Goal: Task Accomplishment & Management: Manage account settings

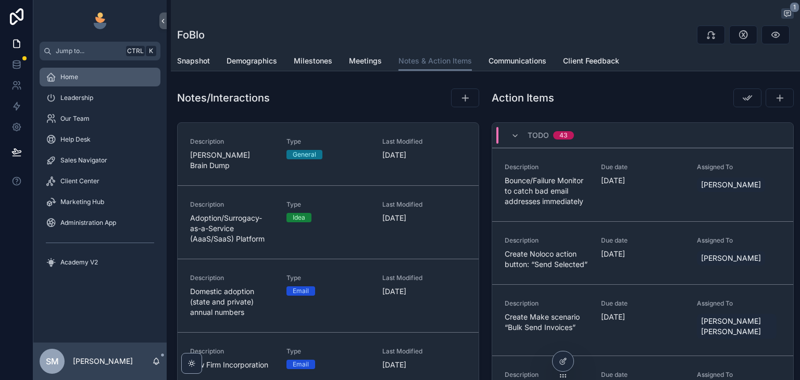
click at [91, 75] on div "Home" at bounding box center [100, 77] width 108 height 17
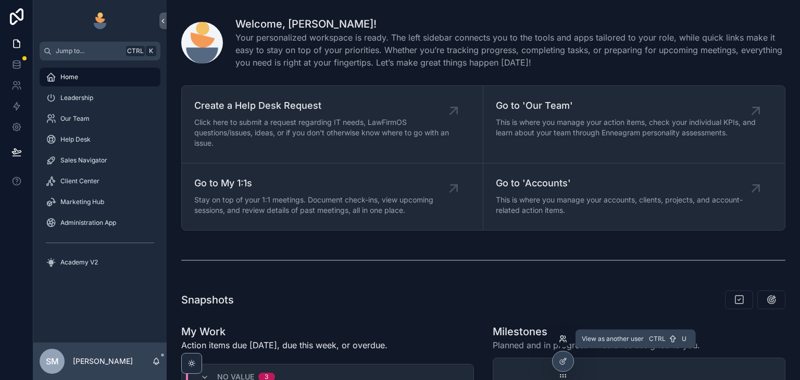
click at [563, 338] on icon at bounding box center [563, 339] width 8 height 8
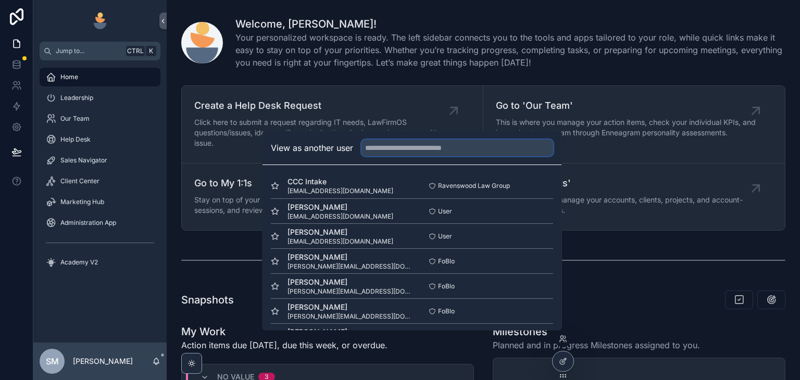
click at [445, 151] on input "text" at bounding box center [458, 148] width 192 height 17
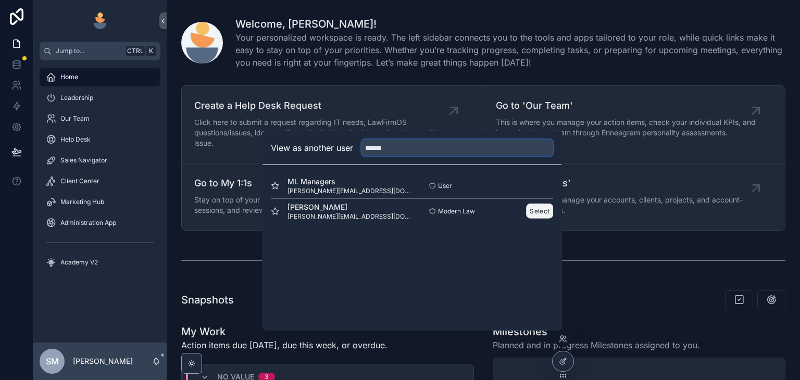
type input "******"
click at [539, 211] on button "Select" at bounding box center [539, 211] width 27 height 15
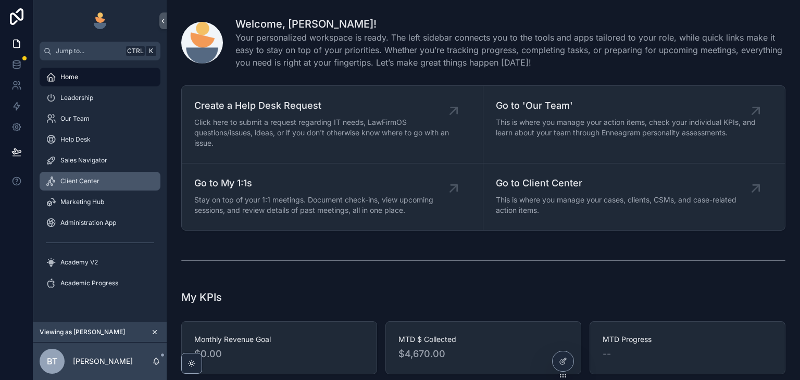
click at [119, 182] on div "Client Center" at bounding box center [100, 181] width 108 height 17
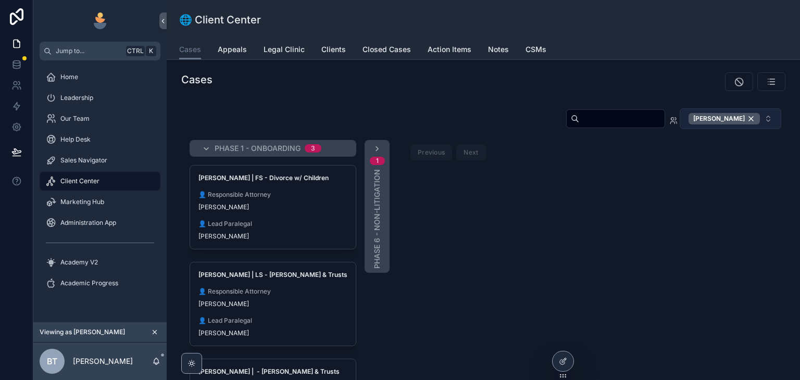
click at [746, 112] on button "[PERSON_NAME]" at bounding box center [731, 118] width 102 height 21
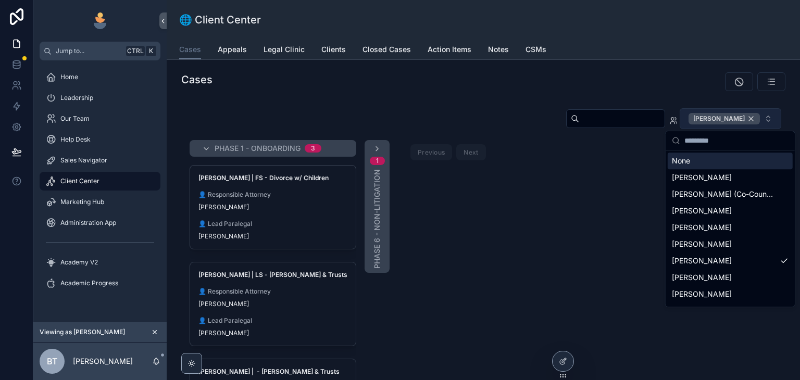
click at [746, 119] on div "[PERSON_NAME]" at bounding box center [724, 118] width 71 height 11
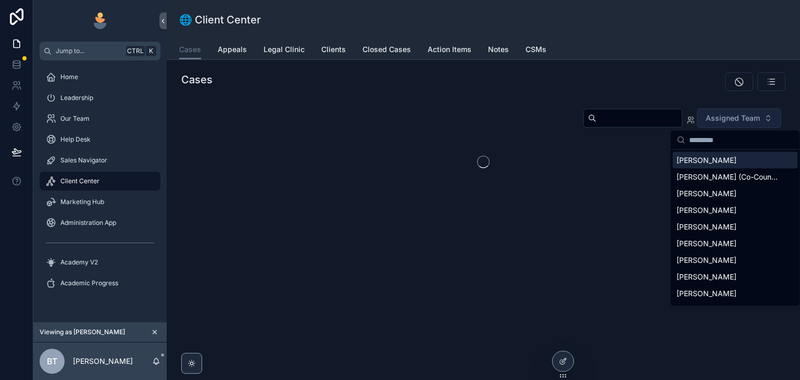
click at [478, 105] on div "Assigned Team" at bounding box center [483, 146] width 617 height 85
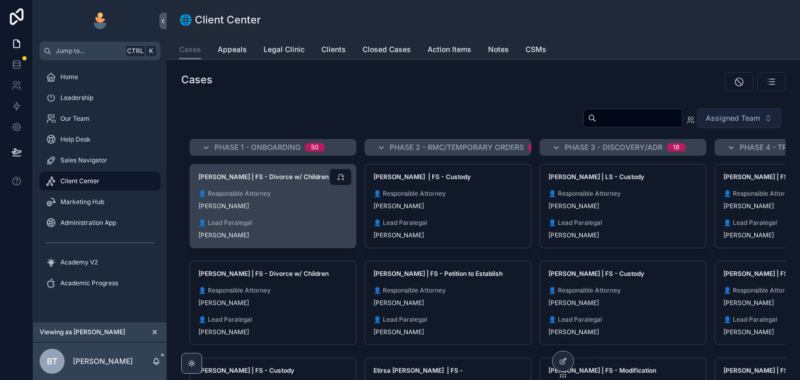
click at [313, 202] on div "[PERSON_NAME]" at bounding box center [273, 206] width 149 height 8
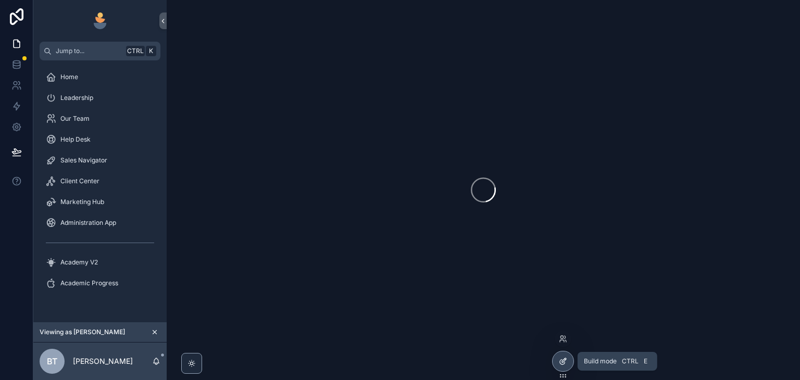
click at [563, 362] on icon at bounding box center [564, 361] width 4 height 4
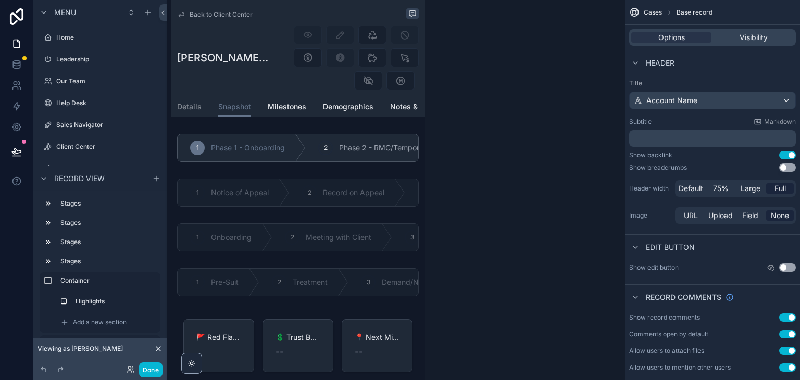
scroll to position [1384, 0]
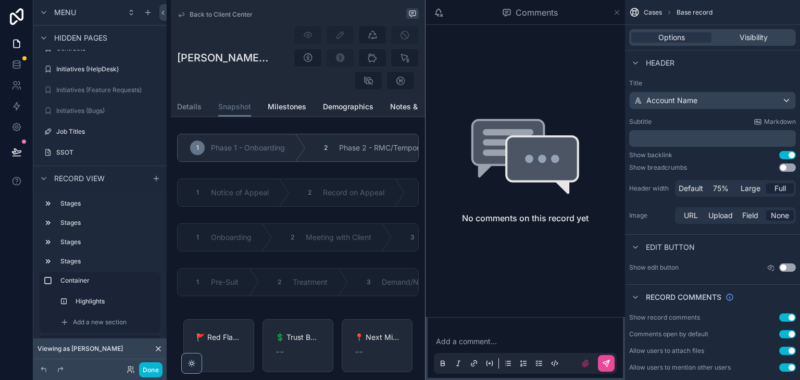
click at [618, 15] on icon "scrollable content" at bounding box center [617, 12] width 8 height 8
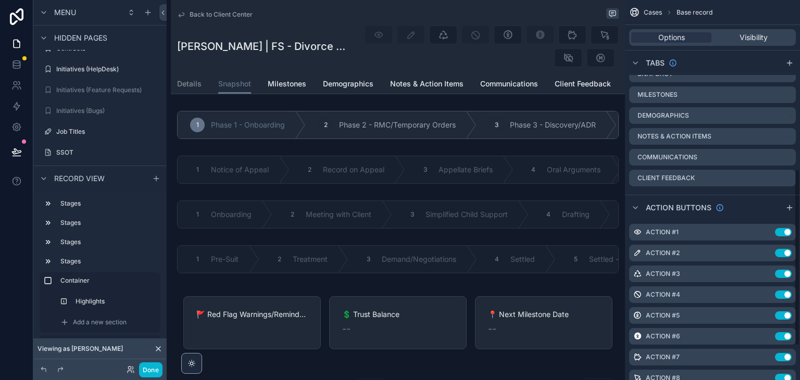
scroll to position [417, 0]
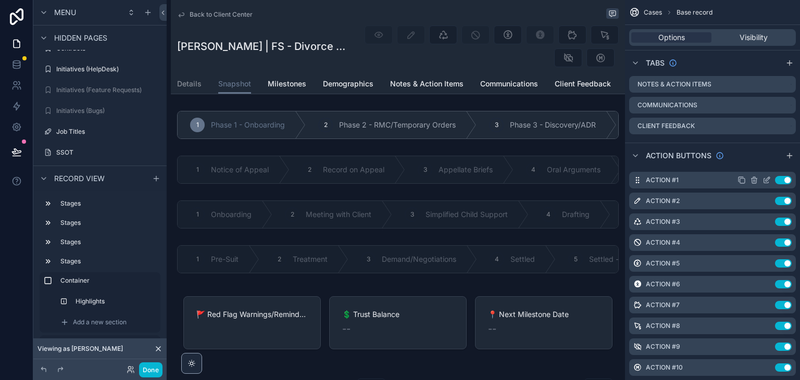
click at [767, 180] on icon "scrollable content" at bounding box center [768, 179] width 4 height 4
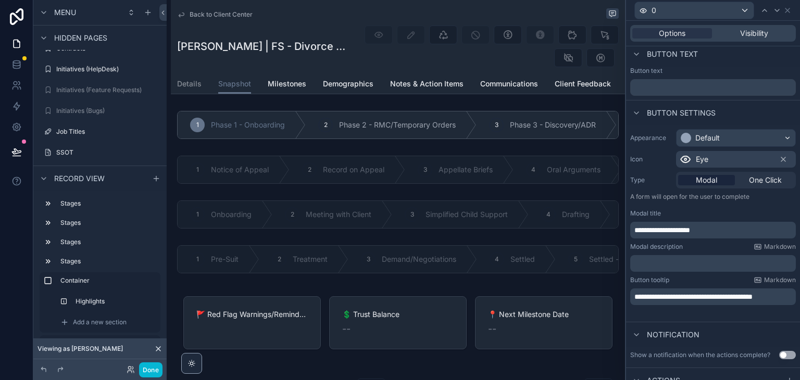
scroll to position [0, 0]
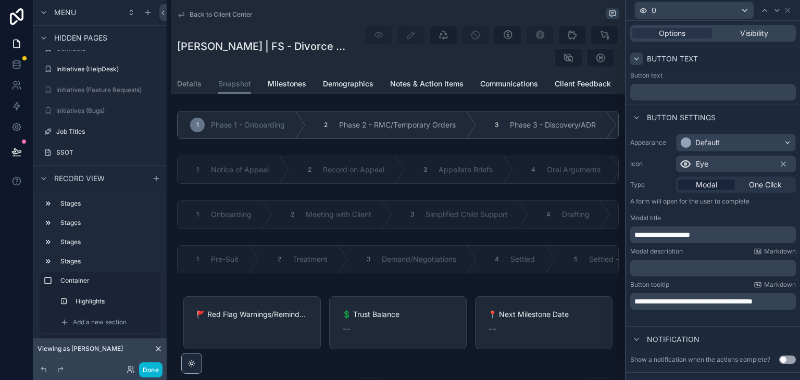
click at [641, 61] on div at bounding box center [637, 59] width 13 height 13
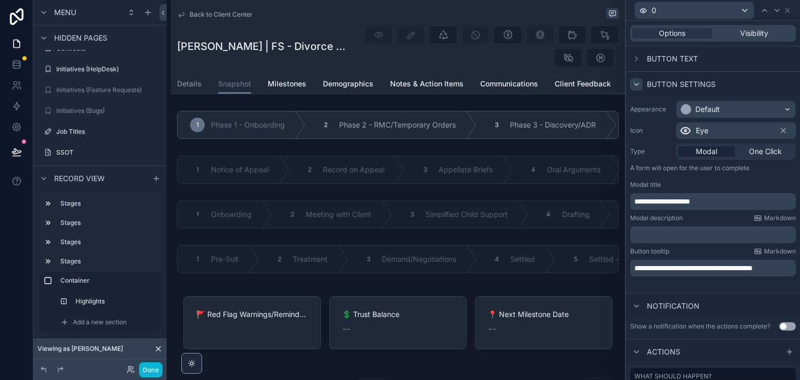
click at [638, 81] on icon at bounding box center [637, 84] width 8 height 8
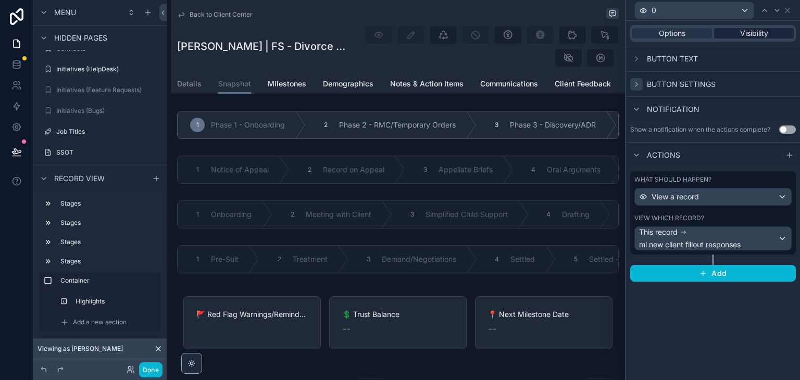
click at [738, 33] on div "Visibility" at bounding box center [754, 33] width 80 height 10
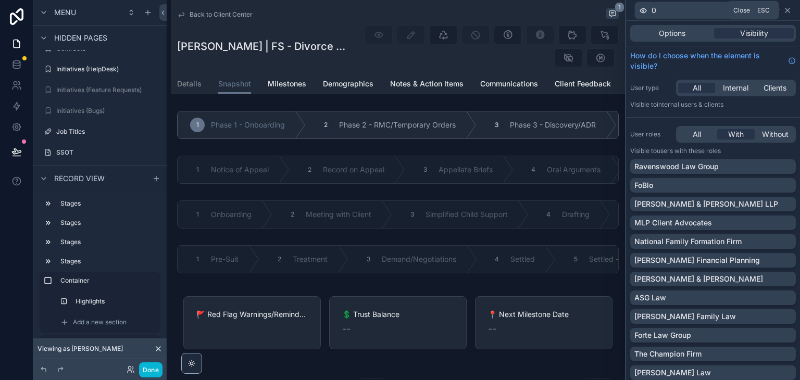
click at [789, 10] on icon at bounding box center [788, 10] width 8 height 8
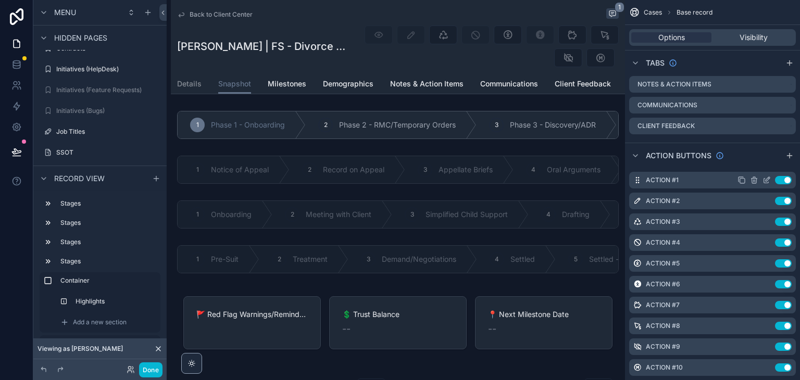
click at [686, 179] on div "Action #1 Use setting" at bounding box center [713, 180] width 167 height 17
click at [682, 179] on div "Action #1 Use setting" at bounding box center [713, 180] width 167 height 17
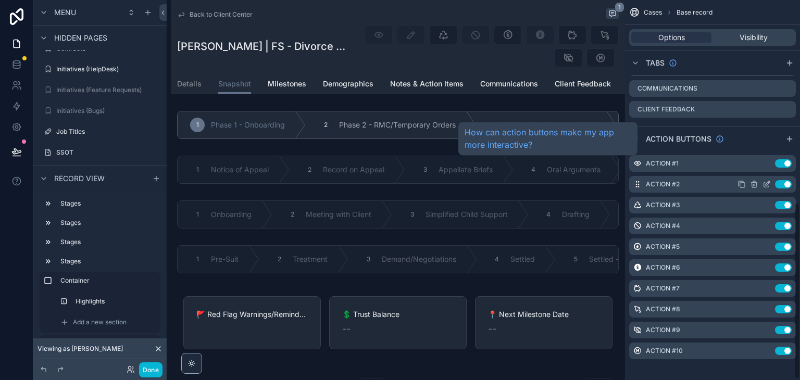
scroll to position [438, 0]
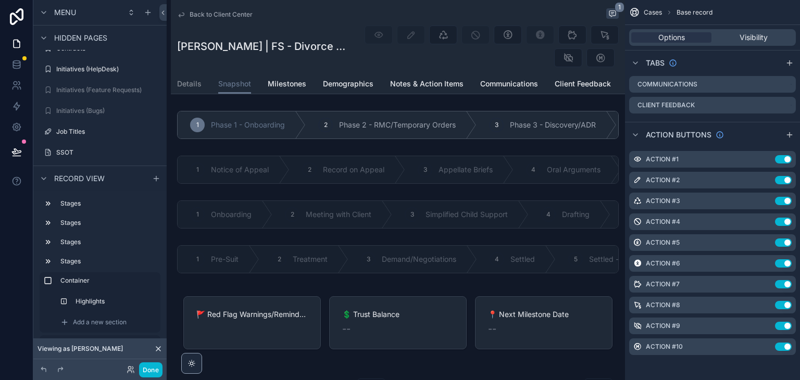
drag, startPoint x: 715, startPoint y: 161, endPoint x: 738, endPoint y: 141, distance: 30.0
click at [738, 141] on div "Action buttons" at bounding box center [712, 134] width 175 height 25
click at [757, 39] on span "Visibility" at bounding box center [754, 37] width 28 height 10
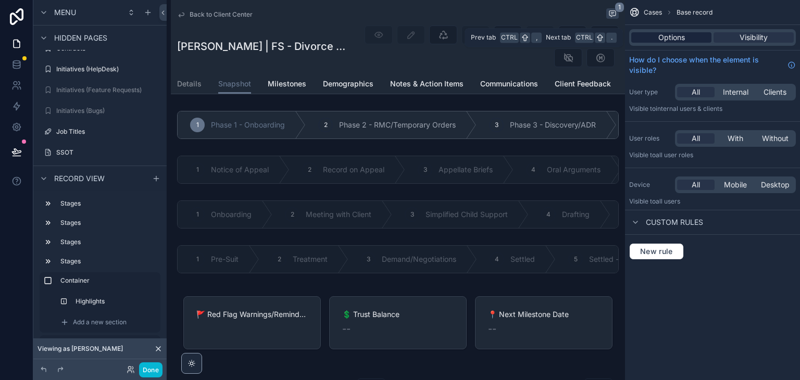
click at [674, 37] on span "Options" at bounding box center [672, 37] width 27 height 10
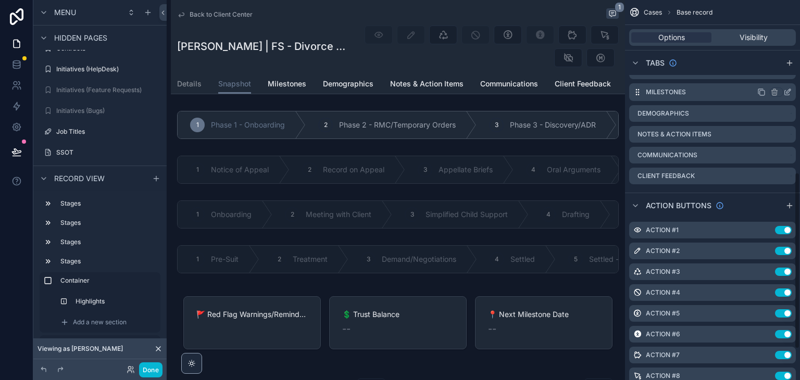
scroll to position [417, 0]
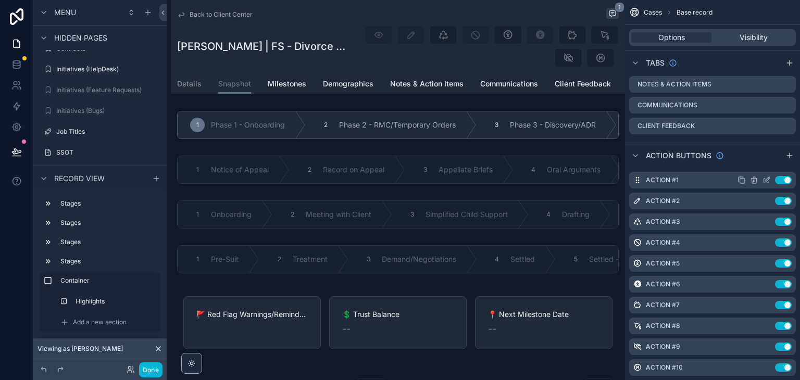
click at [768, 179] on icon "scrollable content" at bounding box center [767, 180] width 8 height 8
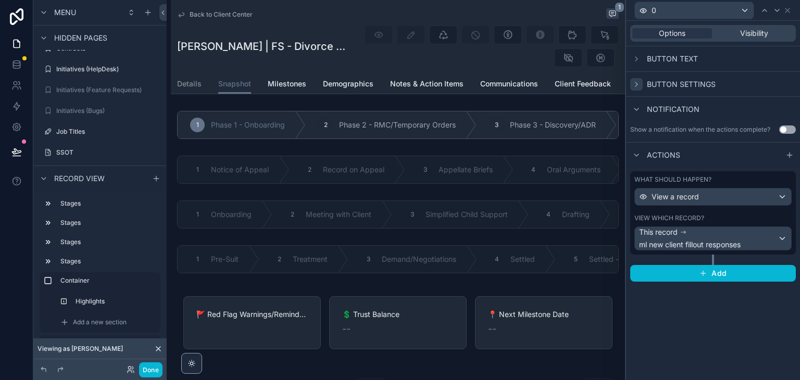
click at [634, 82] on icon at bounding box center [637, 84] width 8 height 8
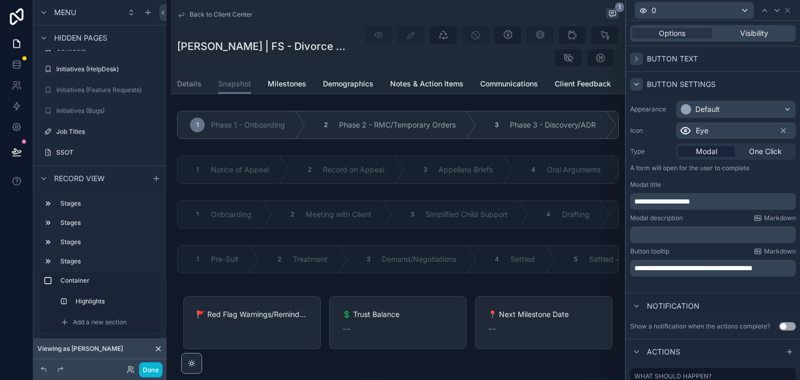
click at [636, 62] on icon at bounding box center [637, 59] width 8 height 8
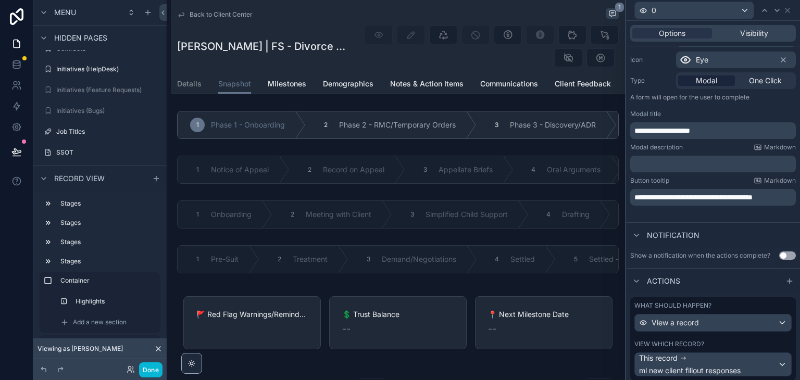
scroll to position [135, 0]
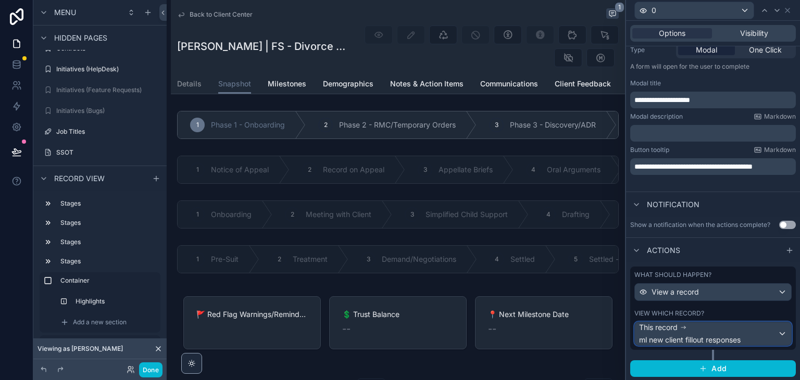
click at [775, 331] on div "This record ml new client fillout responses" at bounding box center [713, 334] width 156 height 23
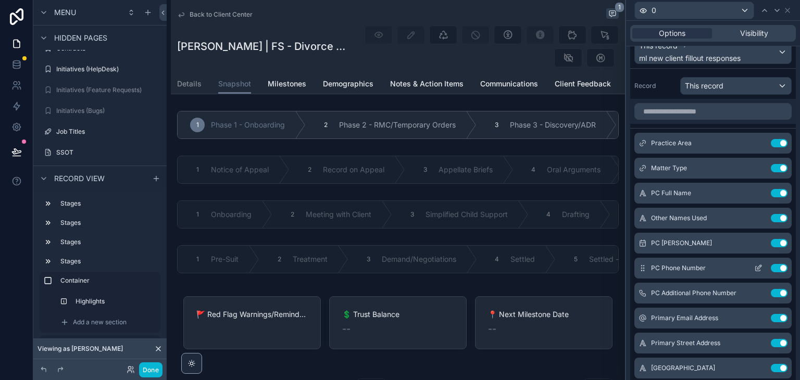
scroll to position [396, 0]
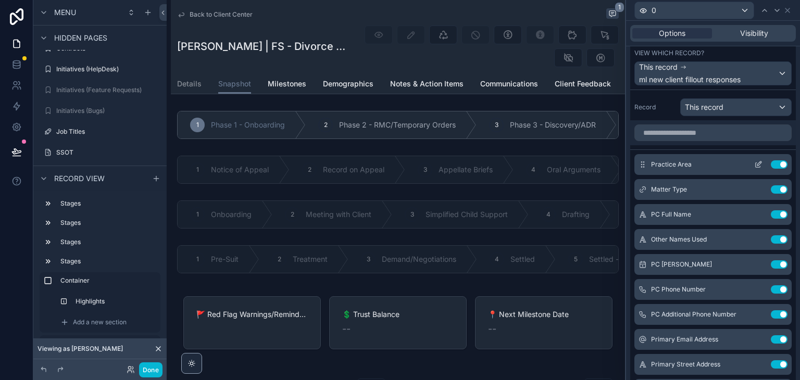
click at [696, 169] on div "Practice Area Use setting" at bounding box center [713, 164] width 157 height 21
click at [756, 163] on icon at bounding box center [758, 165] width 5 height 5
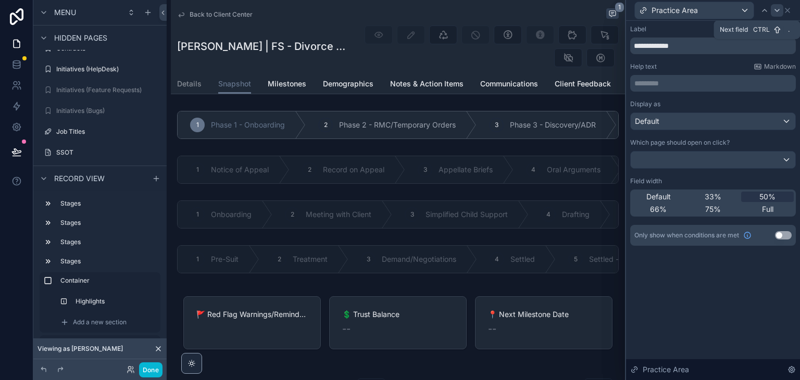
click at [779, 11] on icon at bounding box center [777, 10] width 8 height 8
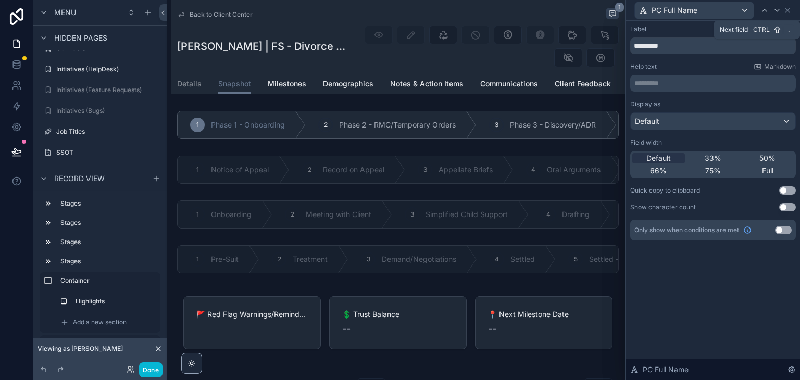
click at [779, 11] on icon at bounding box center [777, 10] width 8 height 8
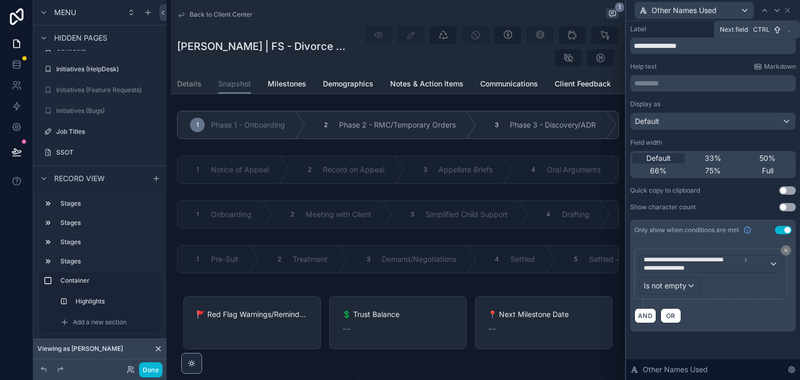
click at [779, 11] on icon at bounding box center [777, 10] width 8 height 8
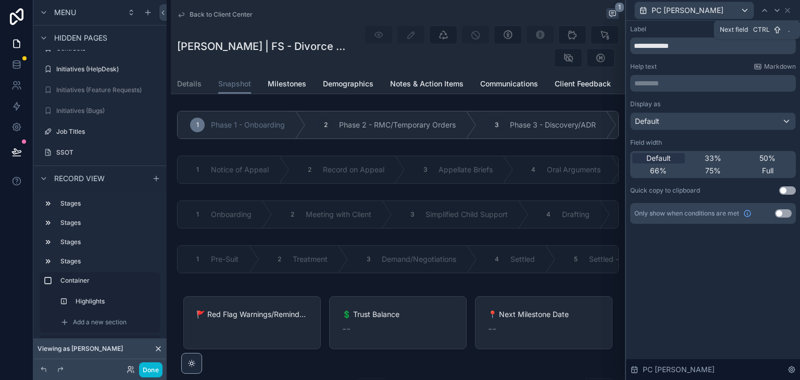
click at [779, 11] on icon at bounding box center [777, 10] width 8 height 8
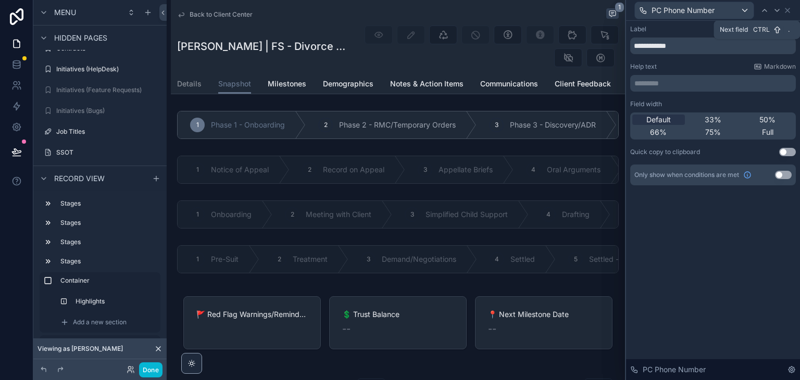
click at [779, 11] on icon at bounding box center [777, 10] width 8 height 8
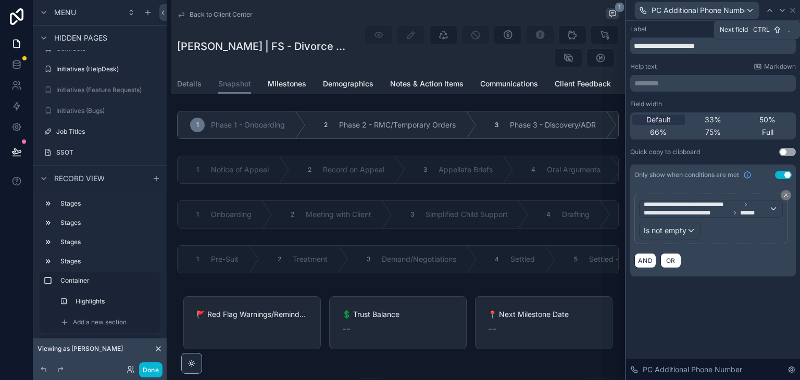
click at [779, 11] on icon at bounding box center [783, 10] width 8 height 8
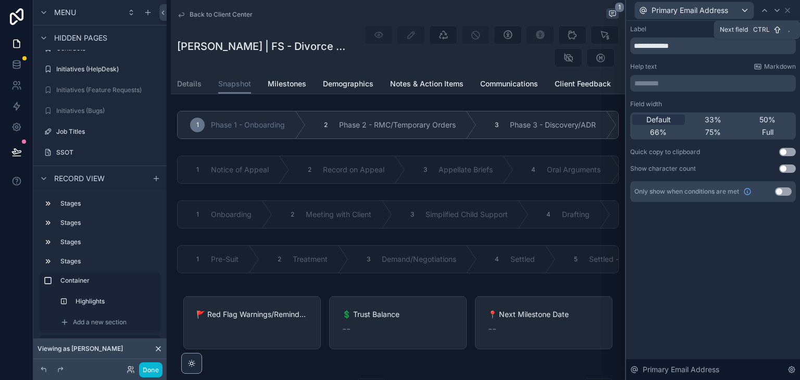
click at [779, 11] on icon at bounding box center [777, 10] width 8 height 8
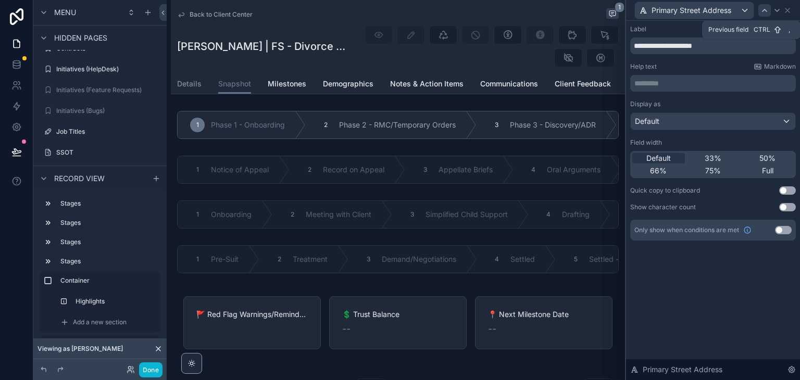
click at [765, 14] on icon at bounding box center [765, 10] width 8 height 8
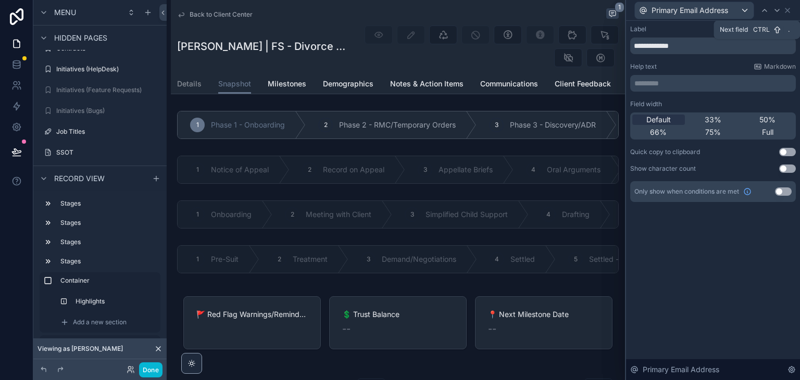
click at [780, 10] on icon at bounding box center [777, 10] width 8 height 8
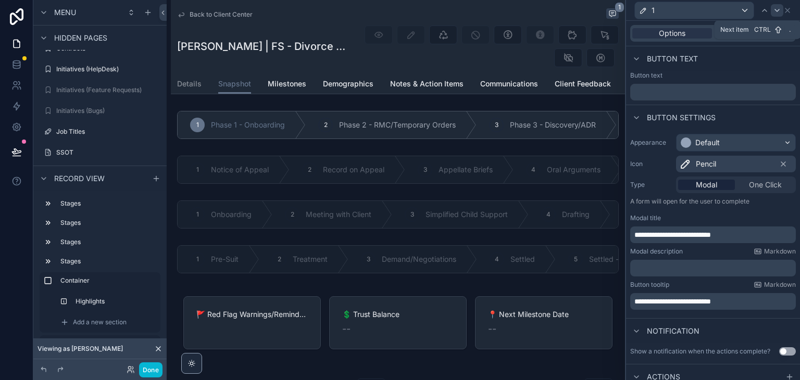
click at [779, 12] on icon at bounding box center [777, 10] width 8 height 8
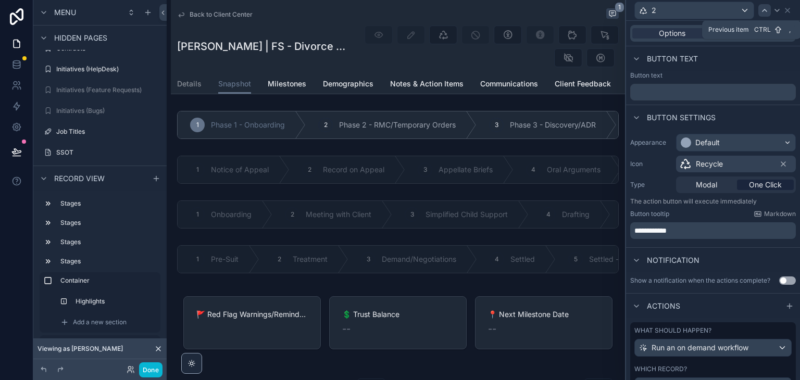
click at [763, 12] on icon at bounding box center [765, 10] width 8 height 8
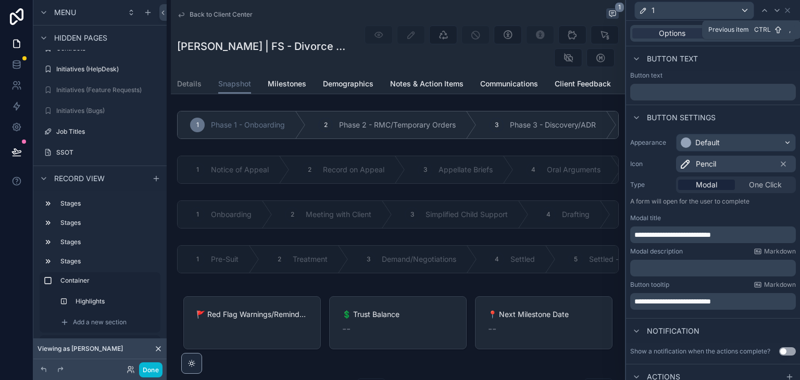
click at [763, 12] on icon at bounding box center [765, 10] width 8 height 8
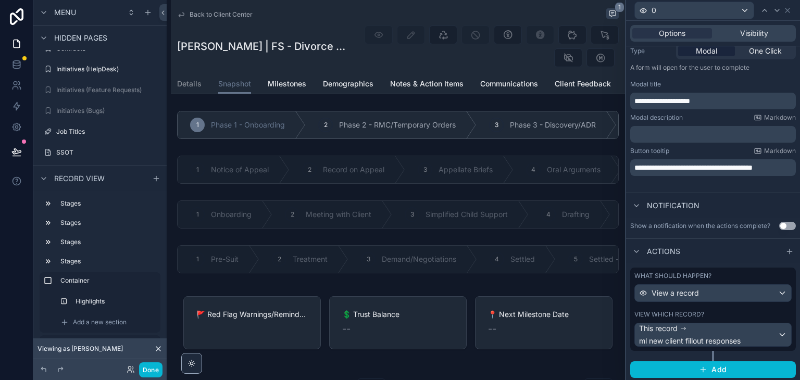
scroll to position [135, 0]
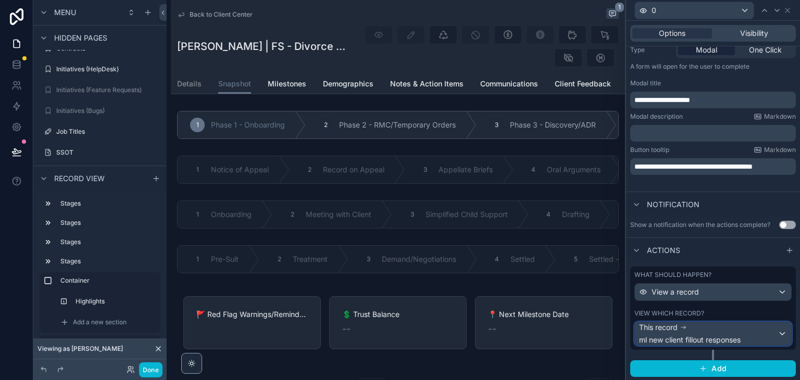
click at [776, 335] on div "This record ml new client fillout responses" at bounding box center [713, 334] width 156 height 23
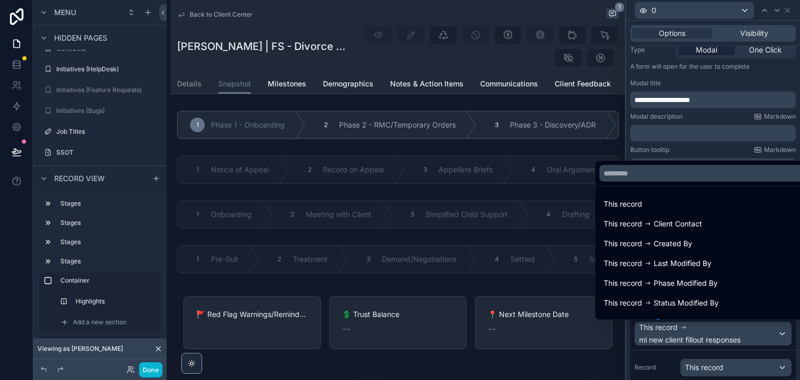
click at [757, 331] on div at bounding box center [713, 190] width 174 height 380
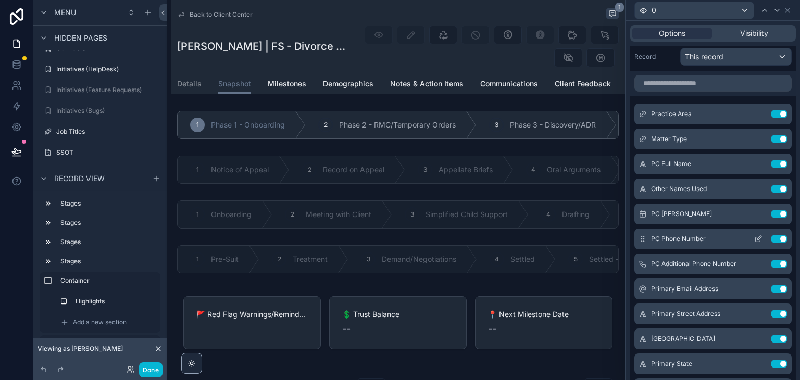
scroll to position [448, 0]
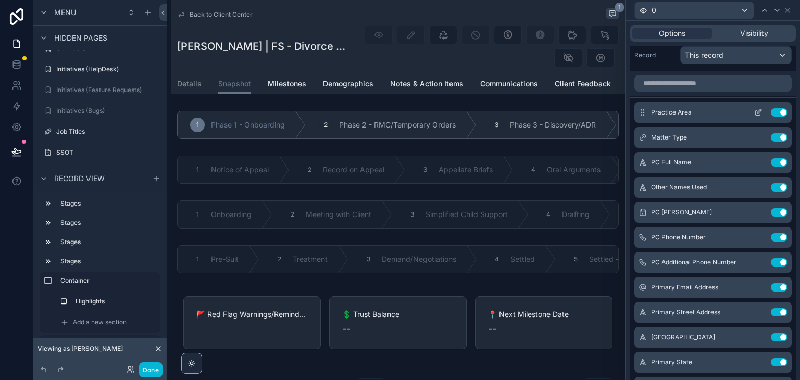
click at [714, 113] on div "Practice Area Use setting" at bounding box center [713, 112] width 157 height 21
click at [756, 114] on icon at bounding box center [758, 113] width 5 height 5
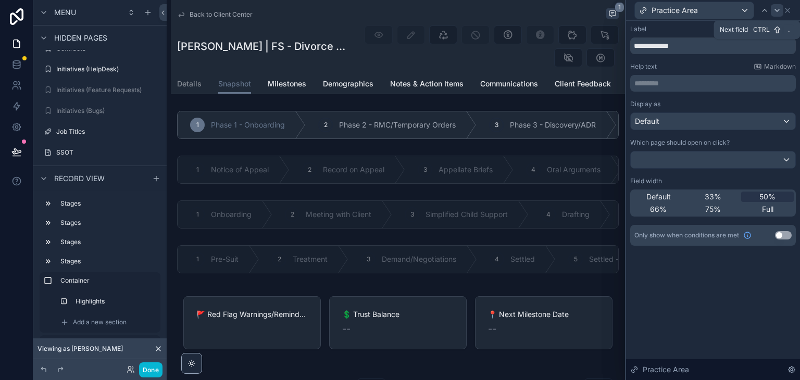
click at [778, 10] on icon at bounding box center [777, 10] width 4 height 2
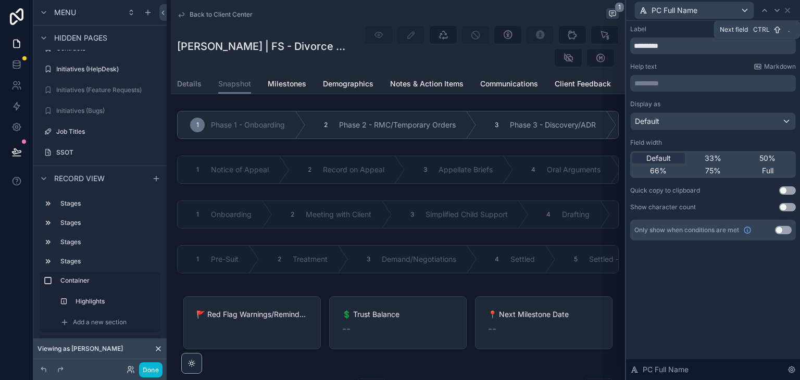
click at [779, 10] on icon at bounding box center [777, 10] width 4 height 2
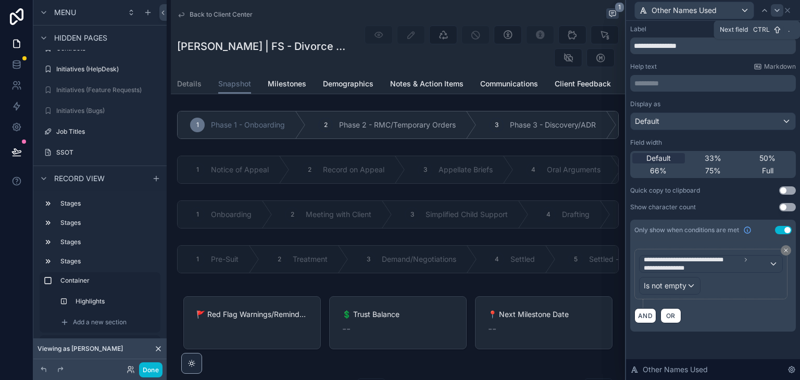
click at [779, 11] on icon at bounding box center [777, 10] width 8 height 8
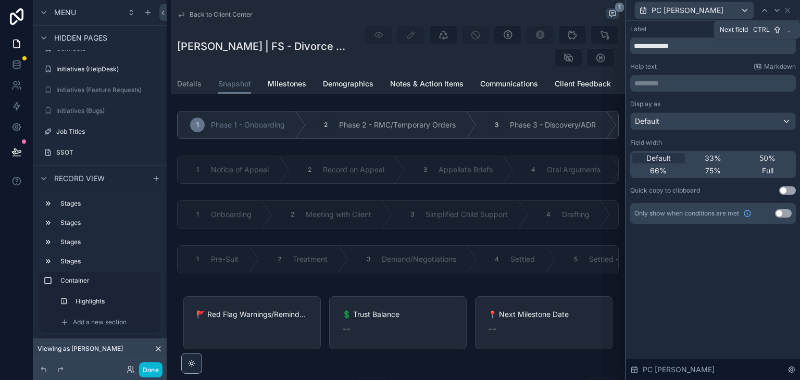
click at [779, 11] on icon at bounding box center [777, 10] width 8 height 8
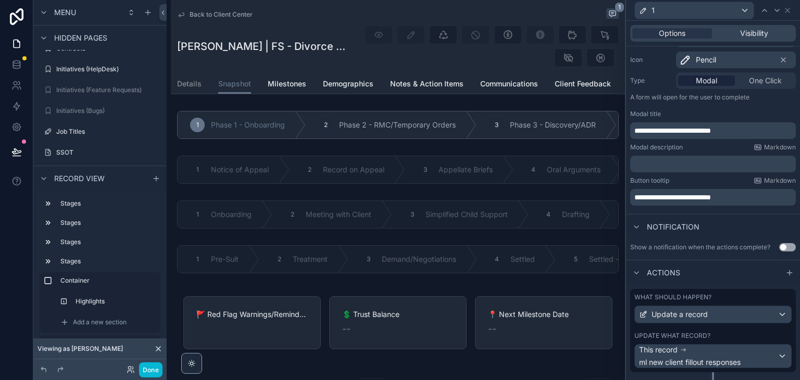
scroll to position [127, 0]
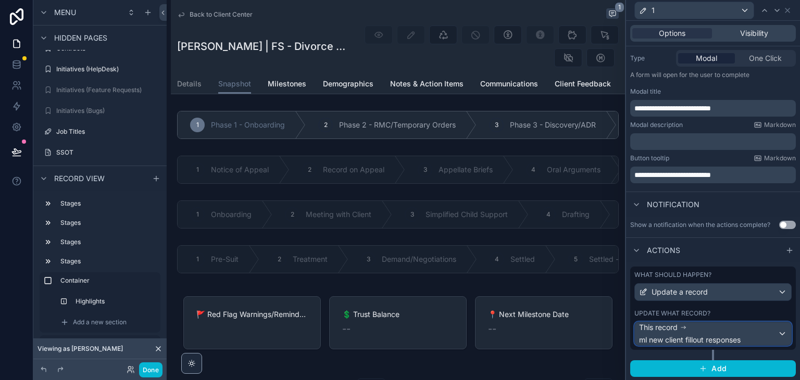
click at [775, 333] on div "This record ml new client fillout responses" at bounding box center [713, 334] width 156 height 23
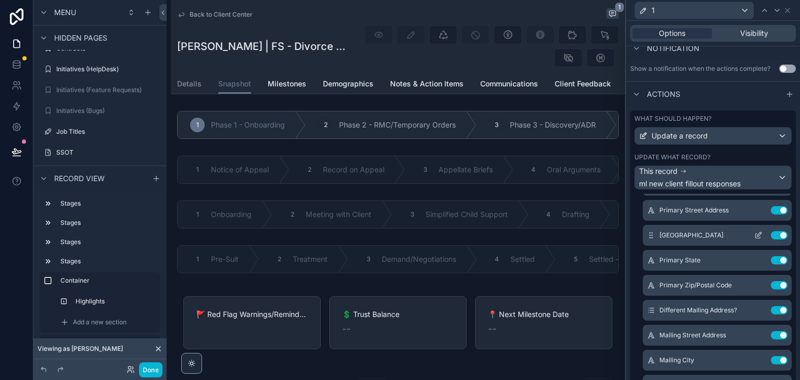
scroll to position [313, 0]
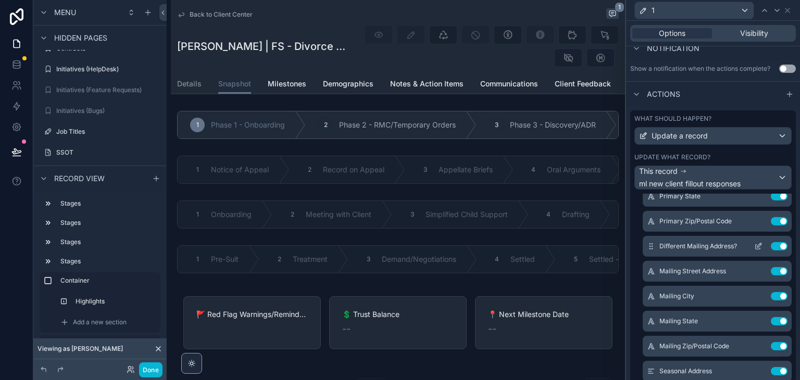
click at [750, 244] on button at bounding box center [758, 246] width 17 height 8
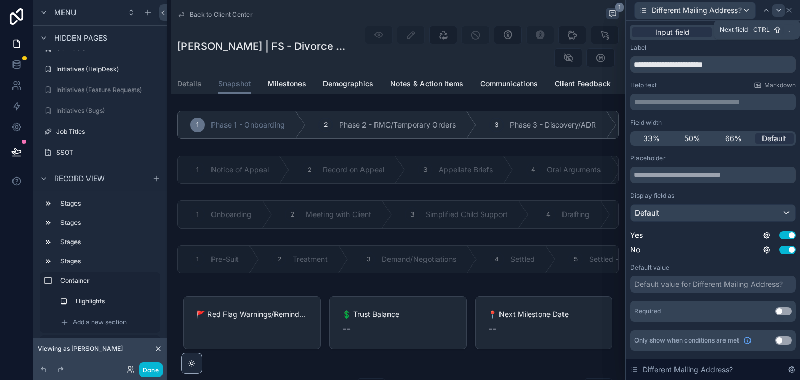
click at [776, 13] on icon at bounding box center [779, 10] width 8 height 8
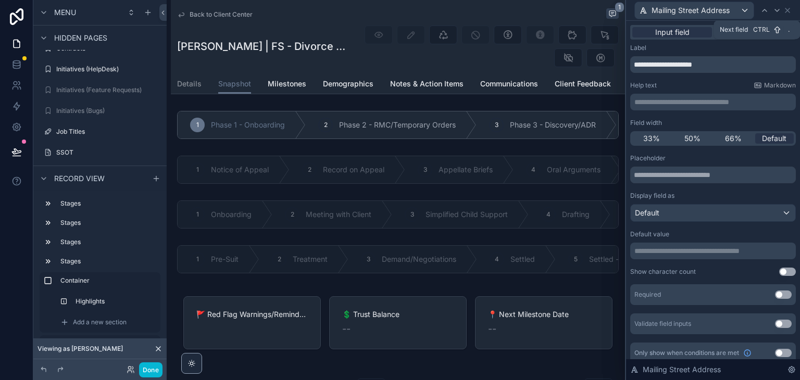
click at [777, 13] on icon at bounding box center [777, 10] width 8 height 8
click at [777, 12] on icon at bounding box center [777, 10] width 8 height 8
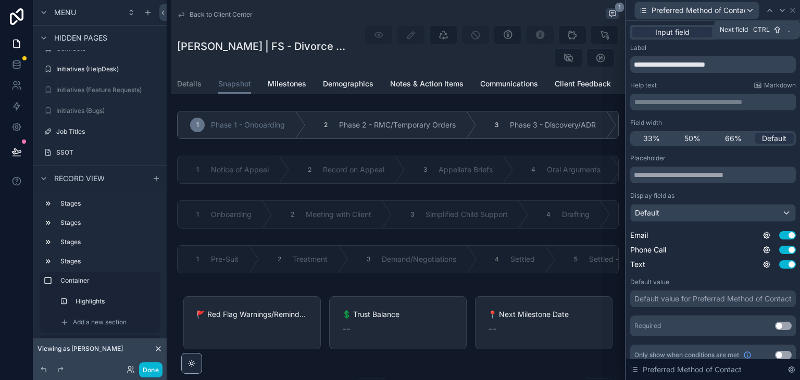
click at [777, 12] on div at bounding box center [782, 10] width 13 height 13
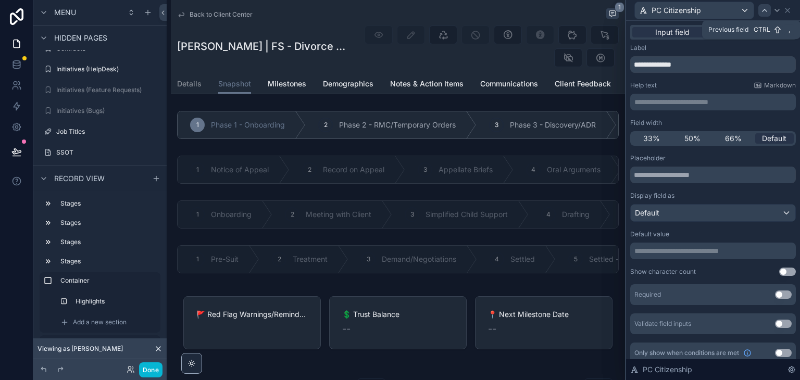
click at [769, 11] on div at bounding box center [765, 10] width 13 height 13
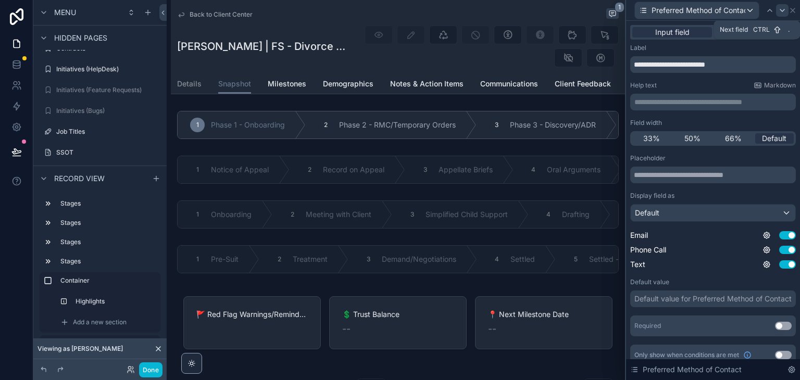
click at [780, 13] on icon at bounding box center [783, 10] width 8 height 8
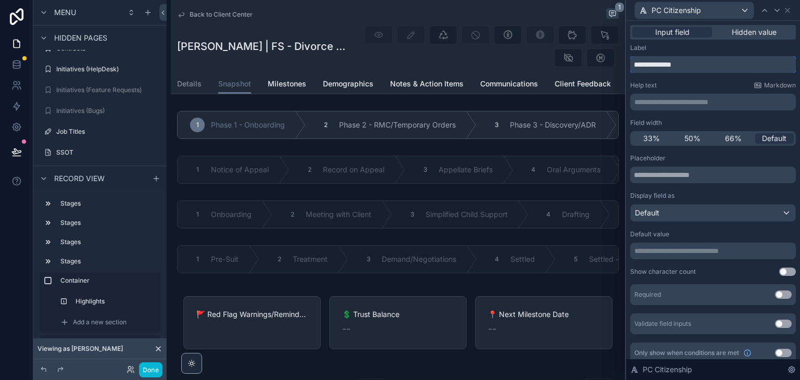
click at [644, 66] on input "**********" at bounding box center [714, 64] width 166 height 17
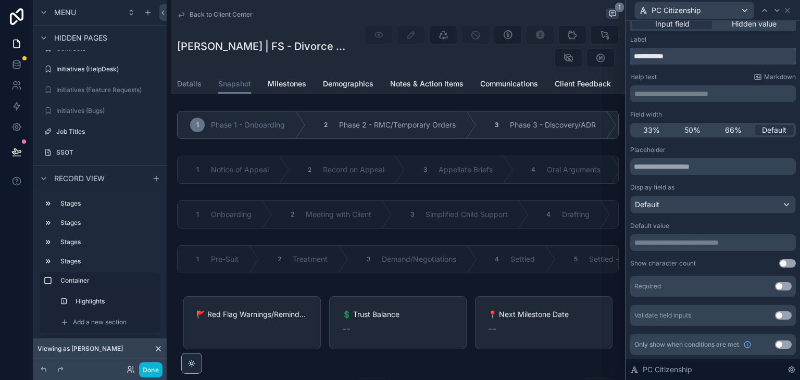
type input "**********"
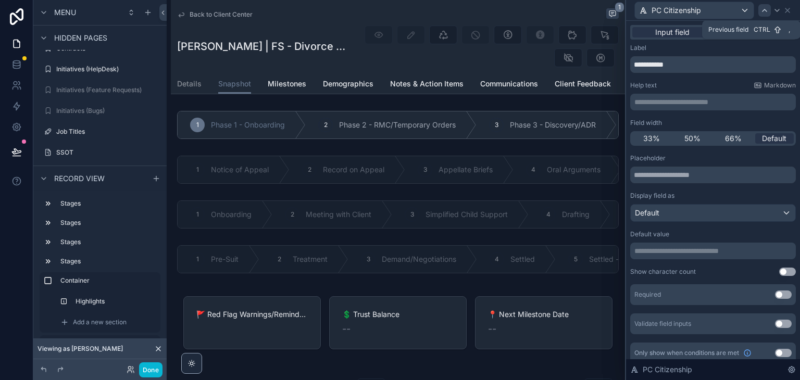
click at [764, 11] on icon at bounding box center [765, 10] width 8 height 8
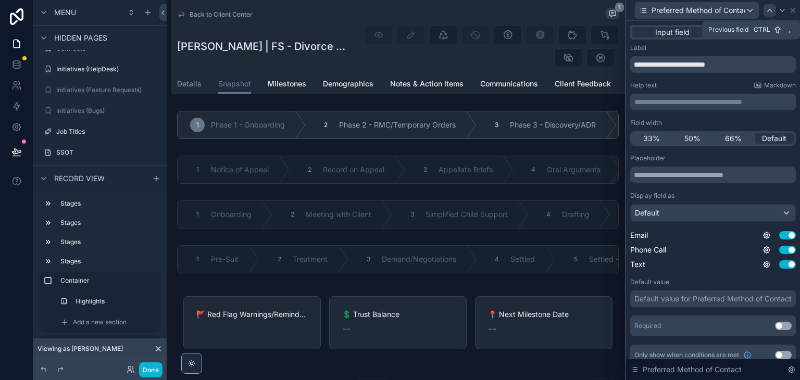
click at [770, 11] on icon at bounding box center [770, 10] width 8 height 8
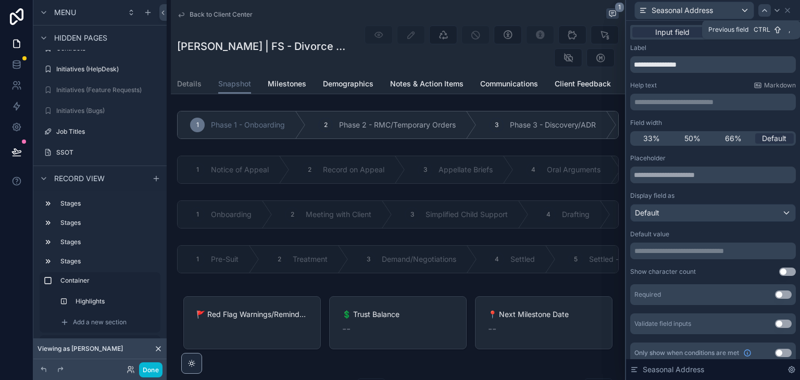
click at [763, 13] on icon at bounding box center [765, 10] width 8 height 8
click at [758, 12] on div "Mailing Zip/Postal Code" at bounding box center [709, 11] width 149 height 18
click at [762, 9] on icon at bounding box center [765, 10] width 8 height 8
click at [766, 11] on icon at bounding box center [765, 10] width 8 height 8
click at [765, 12] on icon at bounding box center [765, 10] width 8 height 8
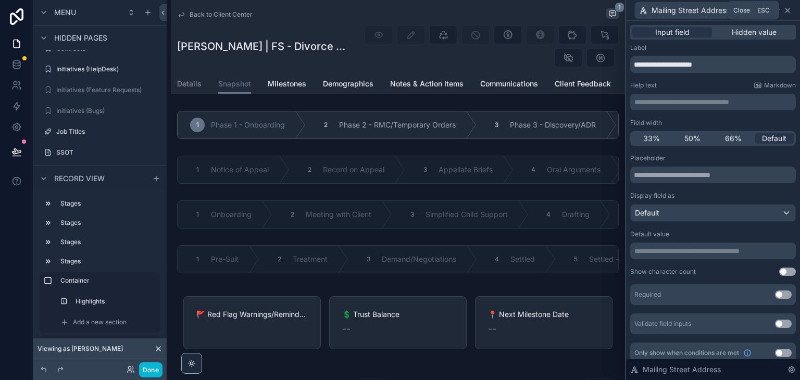
click at [788, 13] on icon at bounding box center [788, 10] width 8 height 8
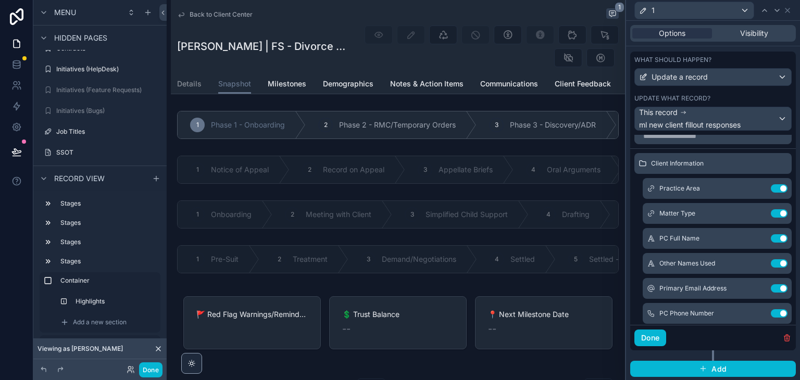
scroll to position [15, 0]
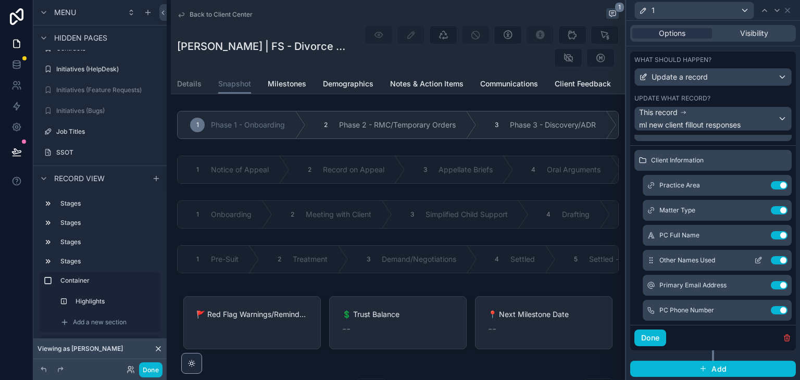
click at [755, 257] on icon at bounding box center [759, 260] width 8 height 8
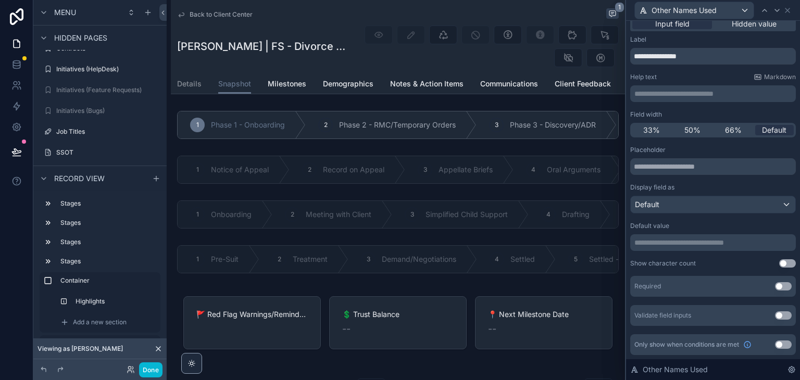
scroll to position [0, 0]
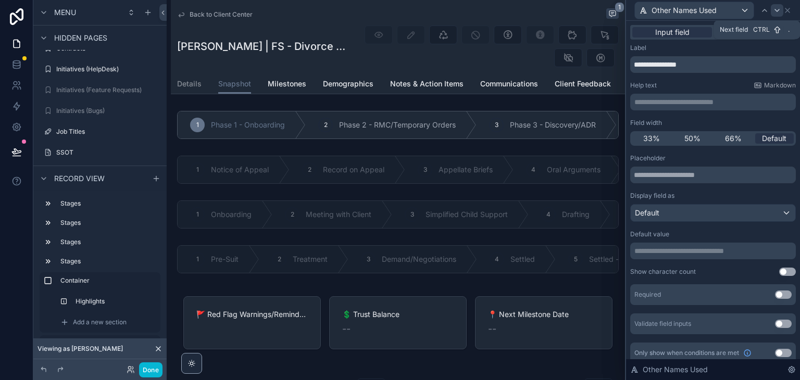
click at [774, 15] on div at bounding box center [777, 10] width 13 height 13
click at [738, 30] on span "Hidden value" at bounding box center [754, 32] width 45 height 10
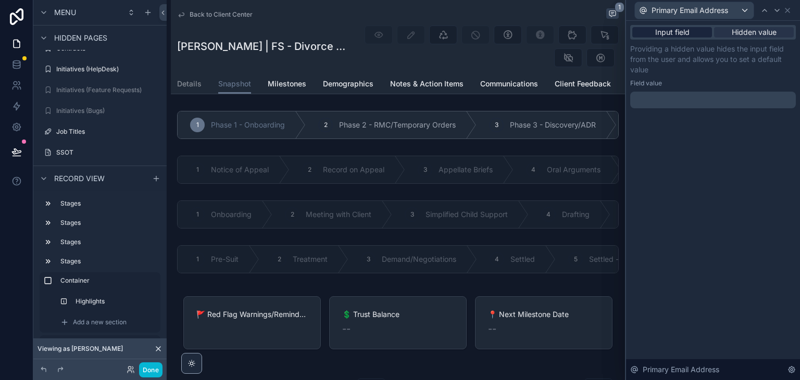
click at [695, 34] on div "Input field" at bounding box center [673, 32] width 80 height 10
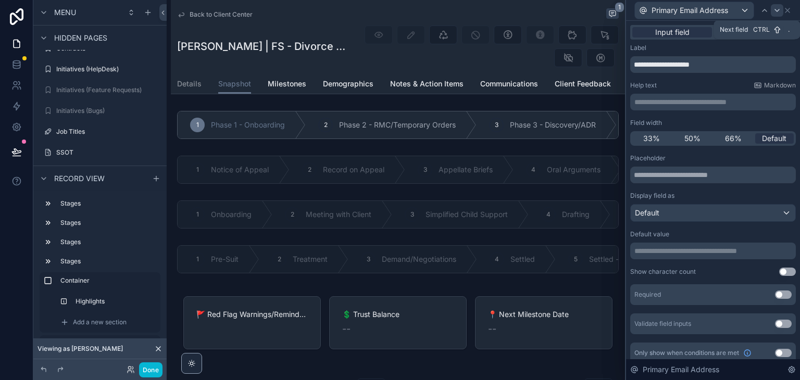
click at [780, 16] on div at bounding box center [777, 10] width 13 height 13
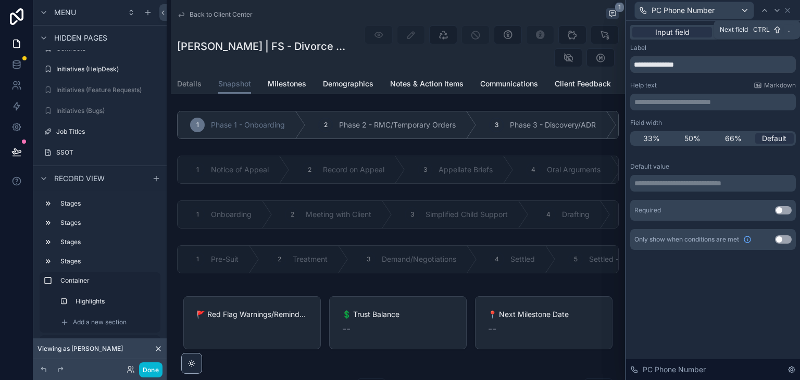
click at [780, 16] on div at bounding box center [777, 10] width 13 height 13
click at [780, 16] on div at bounding box center [782, 10] width 13 height 13
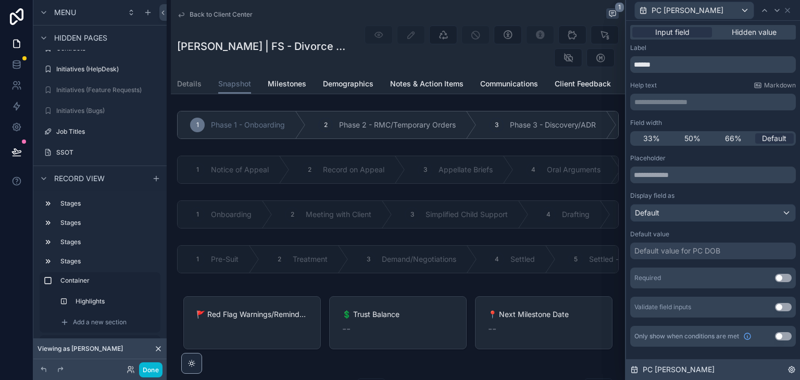
click at [796, 372] on div "PC [PERSON_NAME]" at bounding box center [713, 370] width 174 height 21
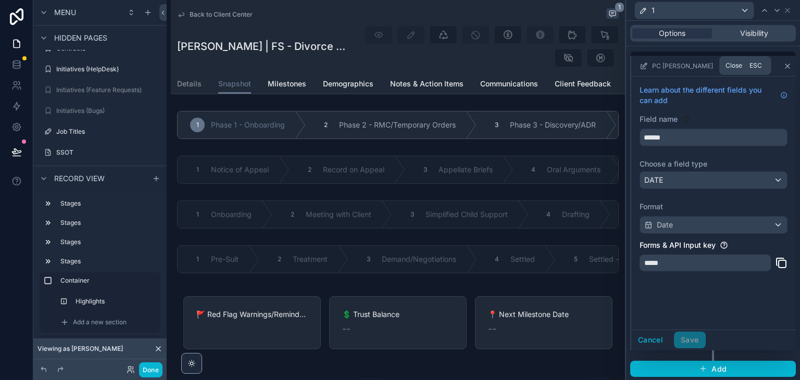
click at [784, 63] on icon at bounding box center [788, 66] width 8 height 8
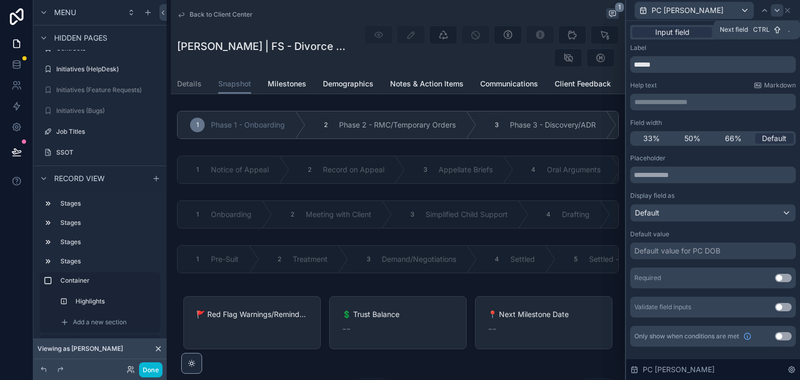
click at [777, 10] on icon at bounding box center [777, 10] width 8 height 8
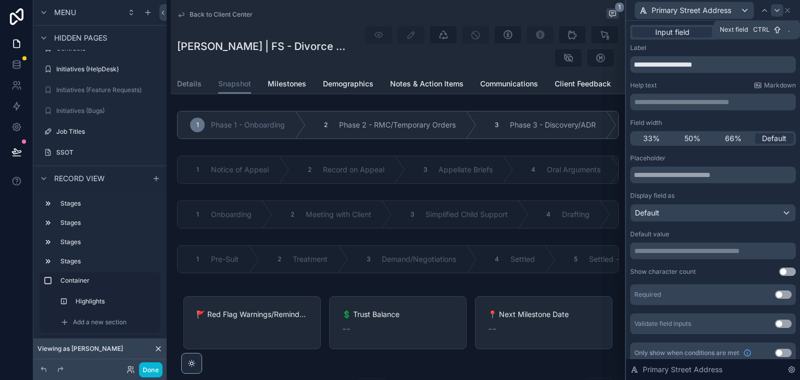
click at [776, 10] on icon at bounding box center [777, 10] width 4 height 2
click at [776, 9] on icon at bounding box center [777, 10] width 8 height 8
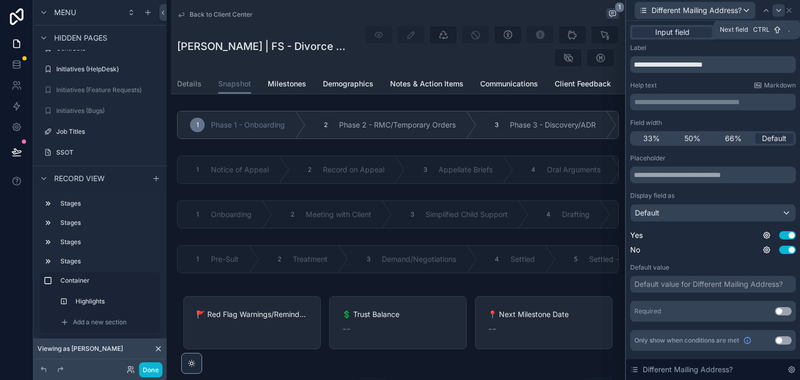
click at [777, 11] on icon at bounding box center [779, 10] width 8 height 8
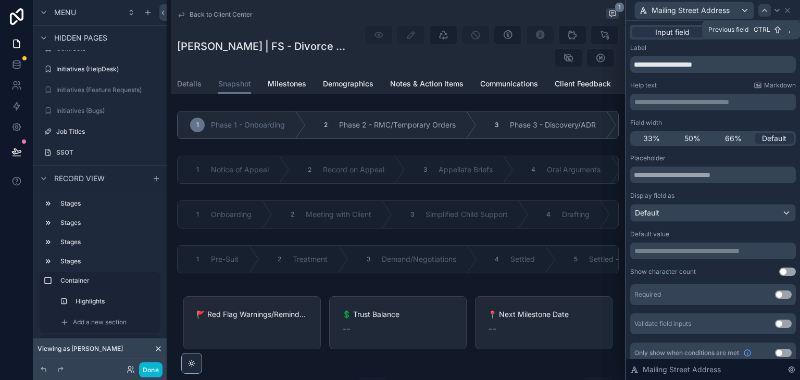
click at [766, 9] on icon at bounding box center [765, 10] width 4 height 2
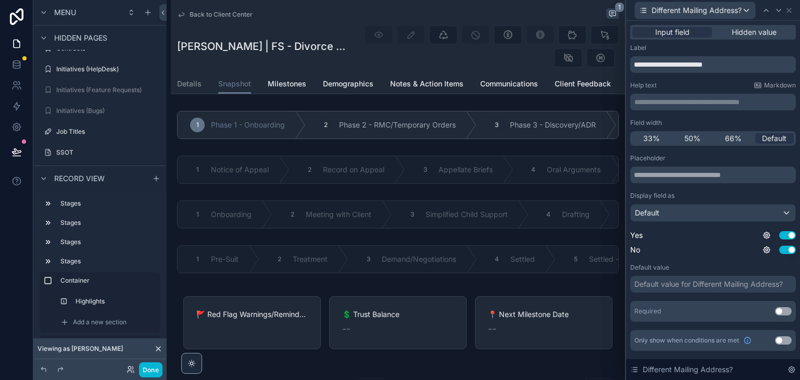
click at [694, 289] on div "Default value for Different Mailing Address?" at bounding box center [709, 284] width 149 height 10
click at [697, 295] on div "Placeholder Display field as Default Yes Use setting No Use setting Default val…" at bounding box center [714, 238] width 166 height 168
click at [792, 9] on icon at bounding box center [789, 10] width 8 height 8
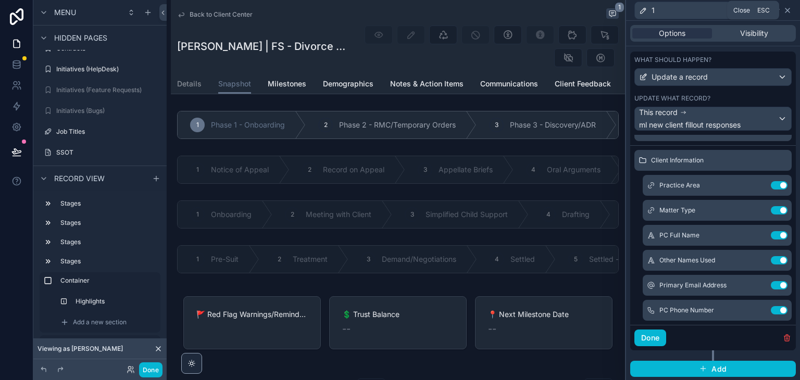
click at [791, 7] on icon at bounding box center [788, 10] width 8 height 8
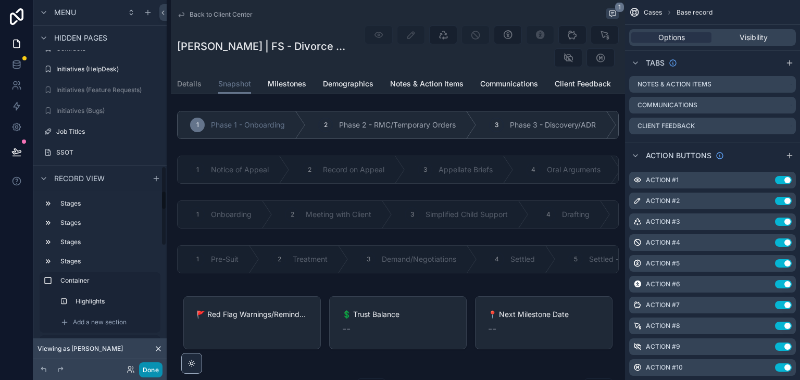
click at [151, 369] on button "Done" at bounding box center [150, 370] width 23 height 15
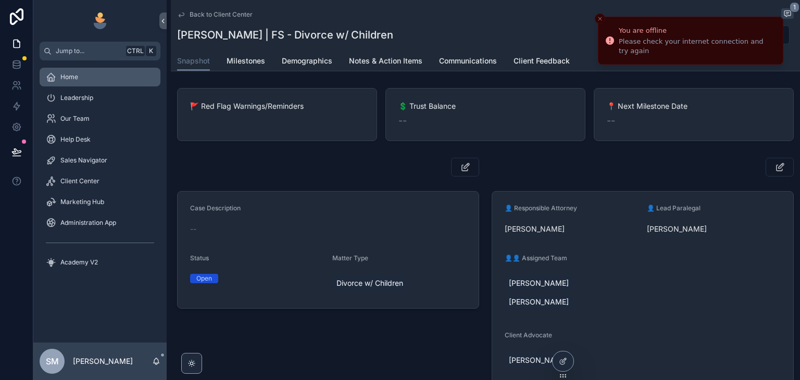
click at [93, 83] on div "Home" at bounding box center [100, 77] width 108 height 17
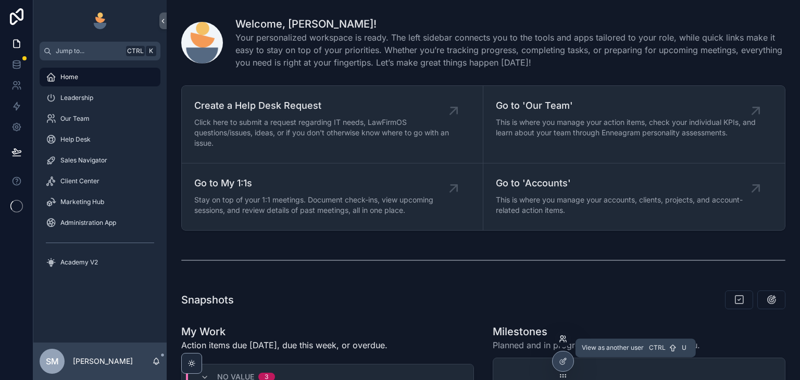
click at [562, 340] on icon at bounding box center [562, 341] width 4 height 2
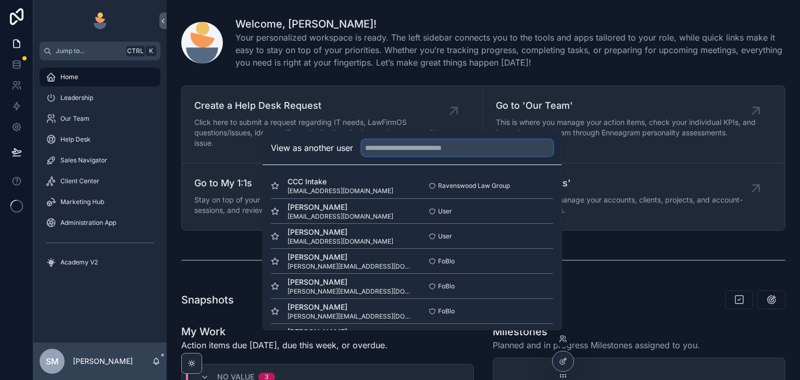
click at [455, 147] on input "text" at bounding box center [458, 148] width 192 height 17
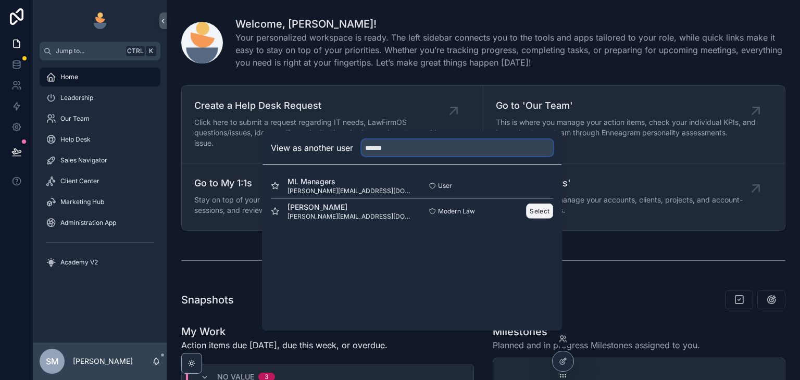
type input "******"
click at [534, 211] on button "Select" at bounding box center [539, 211] width 27 height 15
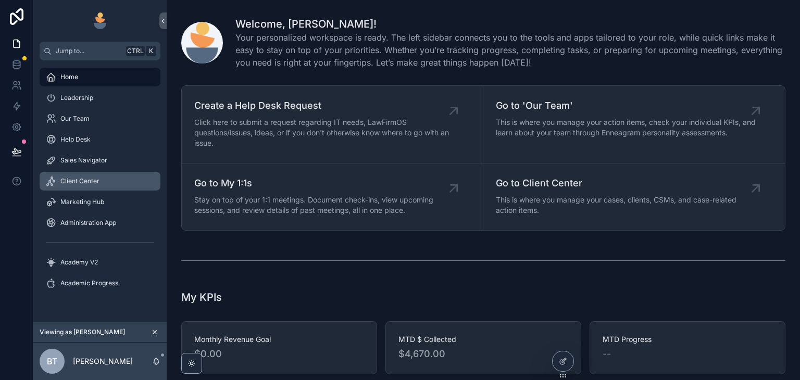
click at [100, 182] on div "Client Center" at bounding box center [100, 181] width 108 height 17
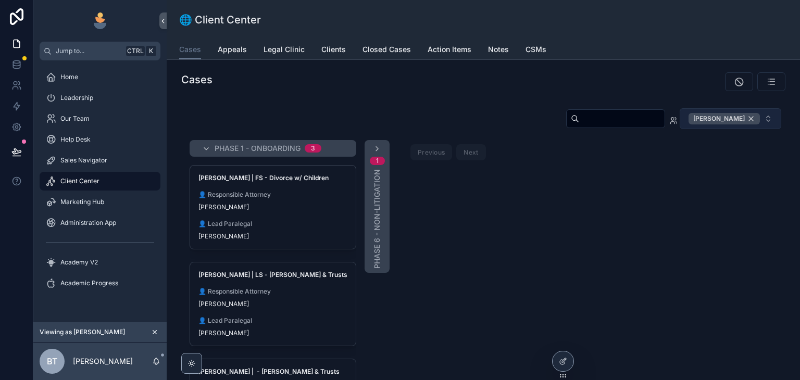
click at [744, 115] on div "[PERSON_NAME]" at bounding box center [724, 118] width 71 height 11
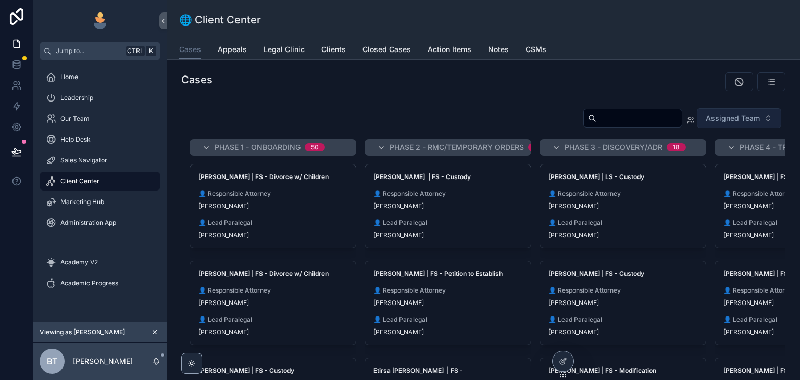
click at [315, 184] on div "[PERSON_NAME] | FS - Divorce w/ Children 👤 Responsible Attorney [PERSON_NAME] 👤…" at bounding box center [273, 206] width 166 height 83
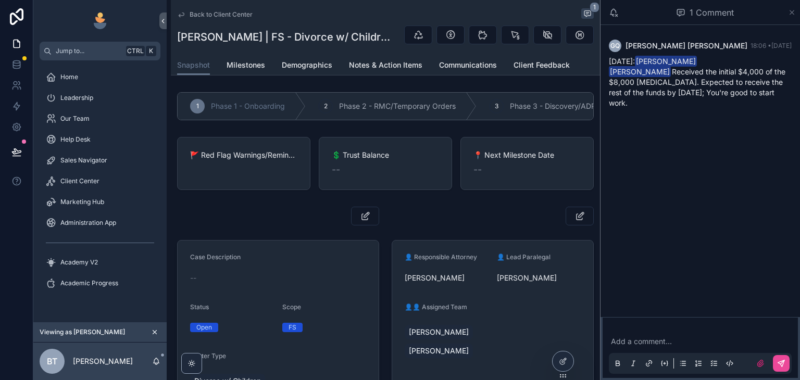
click at [792, 13] on icon "scrollable content" at bounding box center [793, 12] width 4 height 4
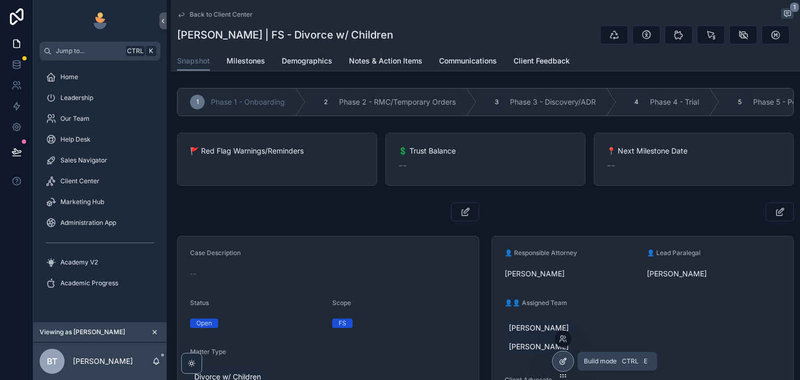
click at [565, 360] on icon at bounding box center [565, 359] width 1 height 1
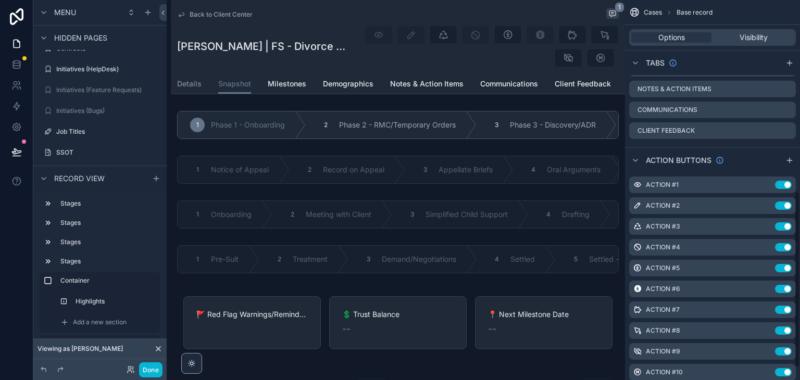
scroll to position [412, 0]
click at [767, 186] on icon "scrollable content" at bounding box center [768, 184] width 4 height 4
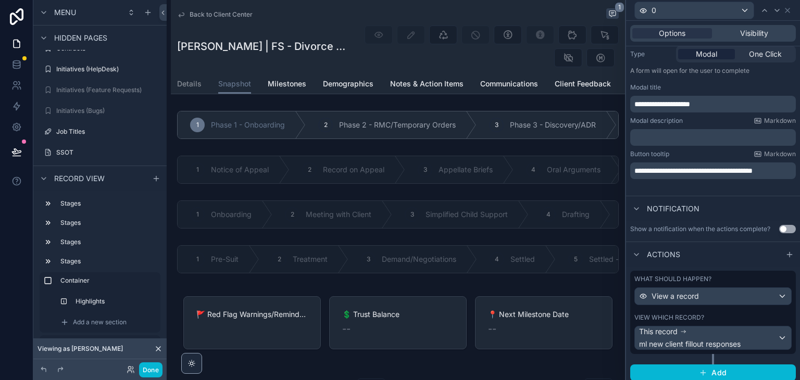
scroll to position [135, 0]
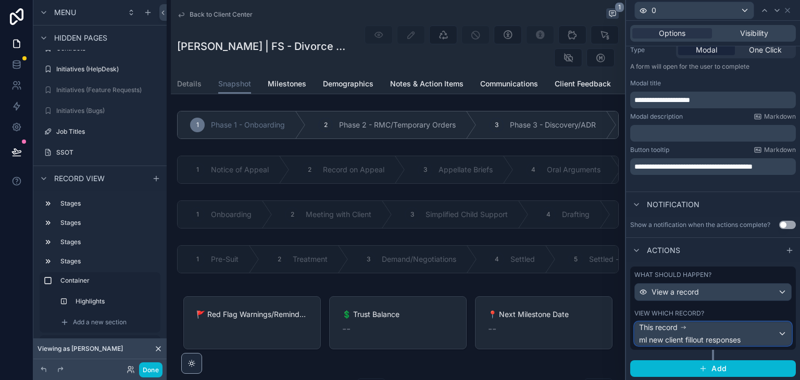
click at [772, 331] on div "This record ml new client fillout responses" at bounding box center [713, 334] width 156 height 23
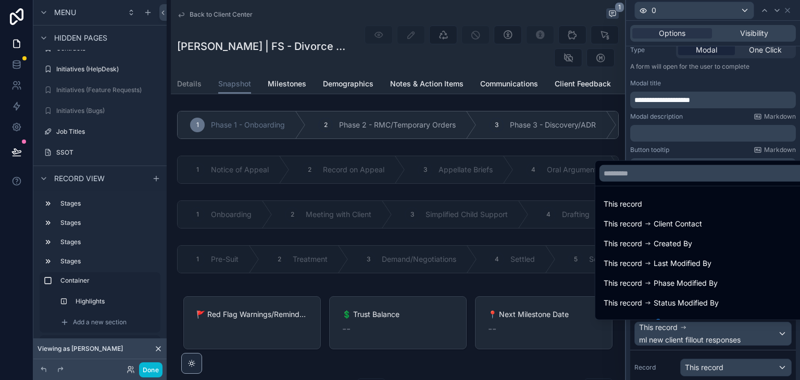
click at [754, 342] on div at bounding box center [713, 190] width 174 height 380
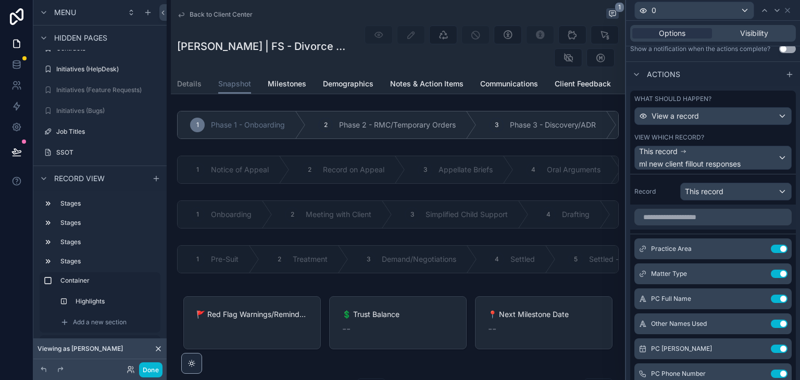
scroll to position [337, 0]
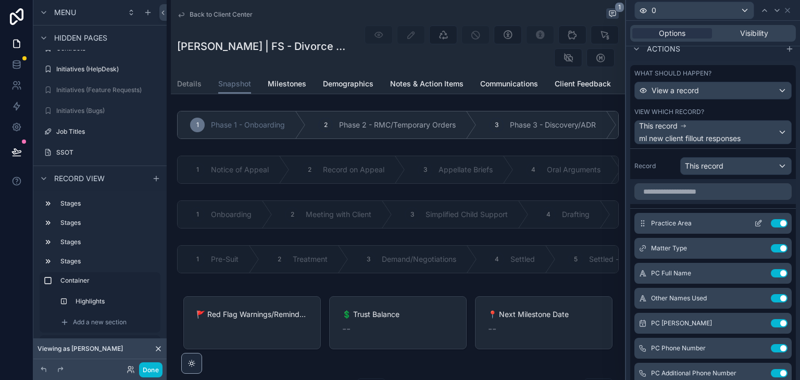
click at [758, 223] on icon at bounding box center [760, 222] width 4 height 4
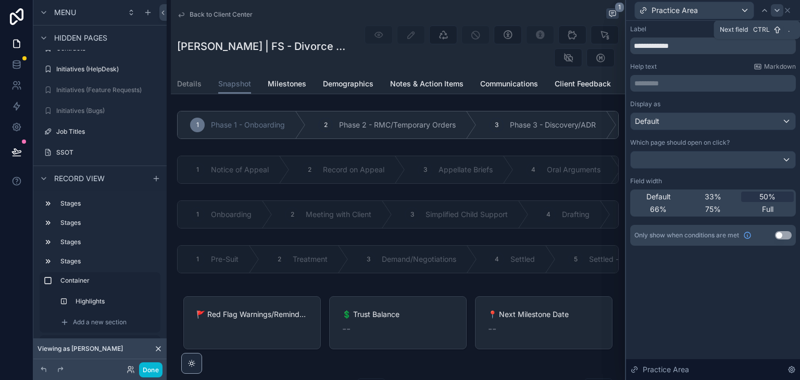
click at [779, 8] on icon at bounding box center [777, 10] width 8 height 8
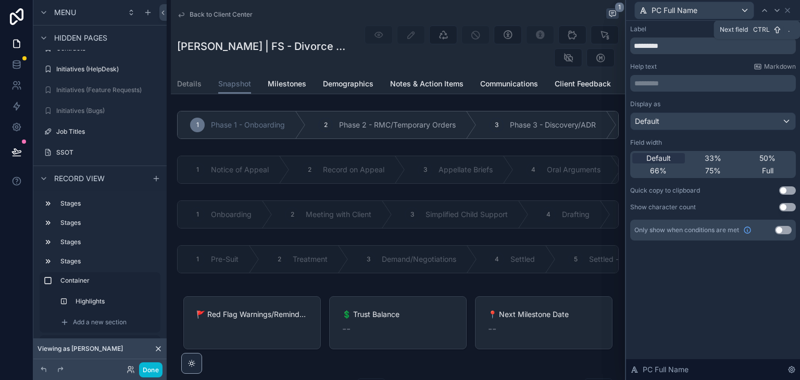
click at [779, 8] on icon at bounding box center [777, 10] width 8 height 8
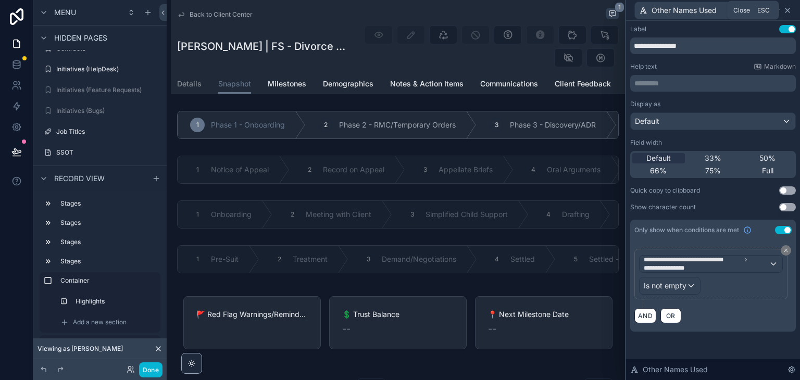
click at [789, 11] on icon at bounding box center [788, 10] width 4 height 4
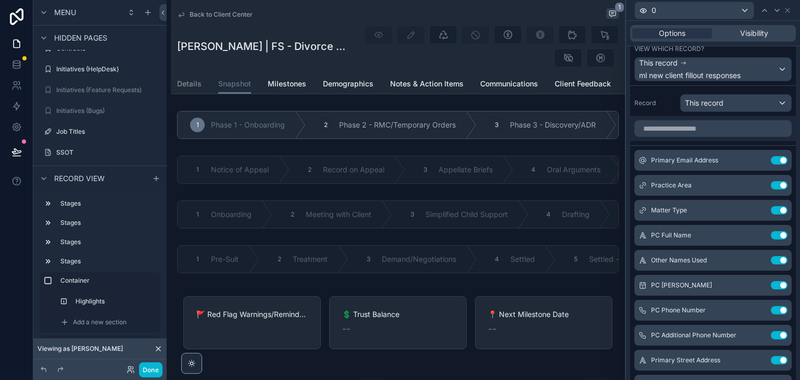
scroll to position [397, 0]
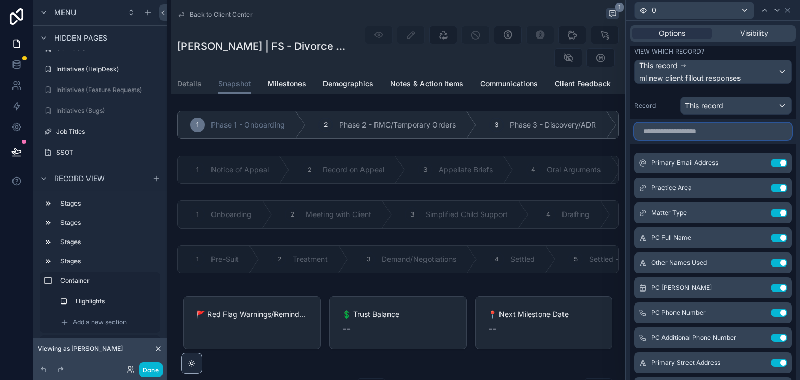
click at [680, 135] on input "text" at bounding box center [713, 131] width 157 height 17
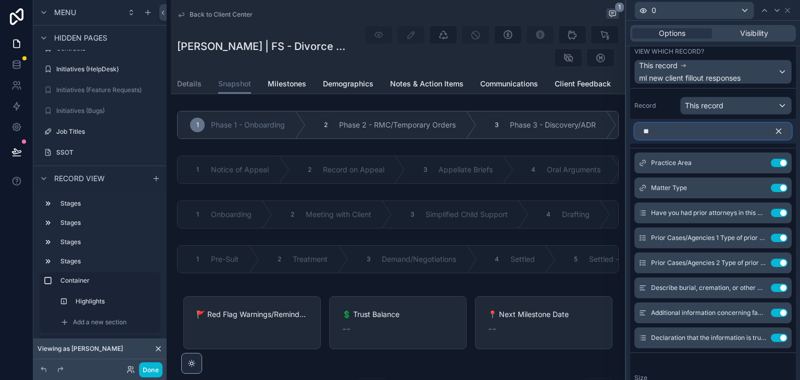
type input "*"
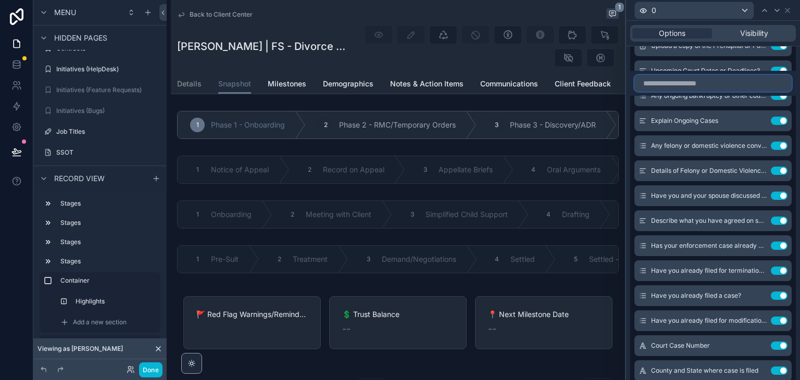
scroll to position [2316, 0]
